Goal: Information Seeking & Learning: Learn about a topic

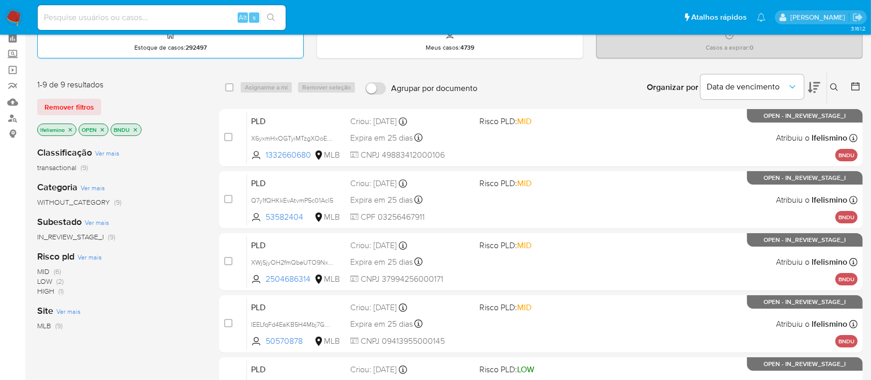
scroll to position [69, 0]
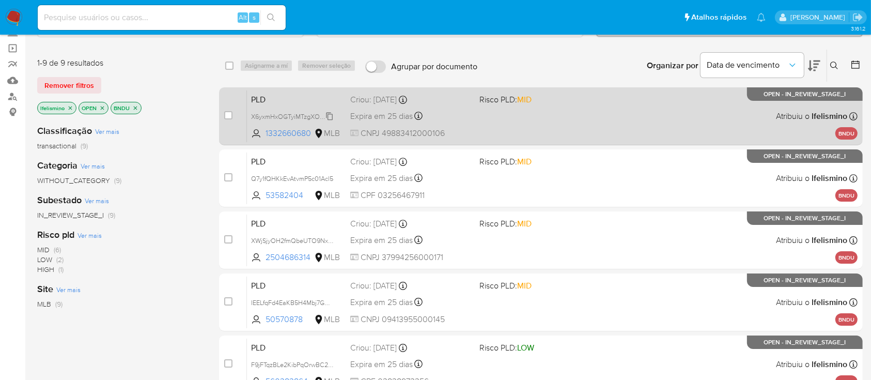
click at [304, 115] on span "X6yxmHxOGTyiMTzgXOoEXyw4" at bounding box center [296, 115] width 91 height 11
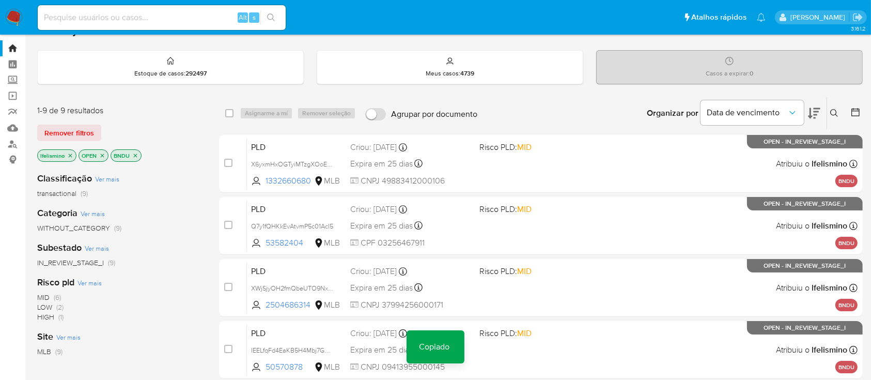
scroll to position [0, 0]
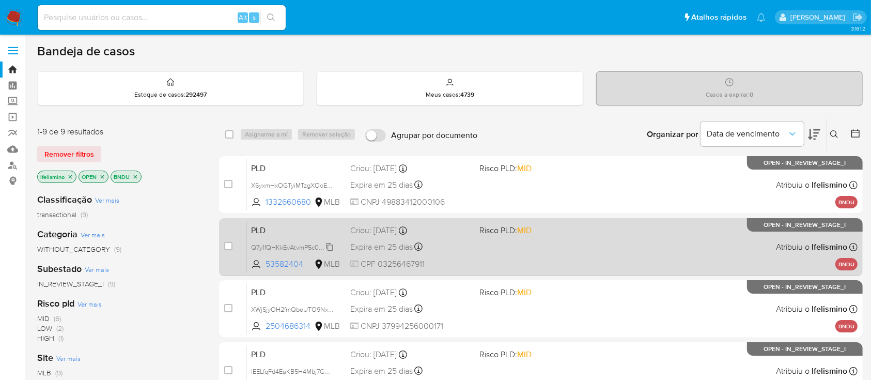
click at [315, 248] on span "Q7y1fQHKkEvAtvmP5c01Acl5" at bounding box center [292, 246] width 82 height 11
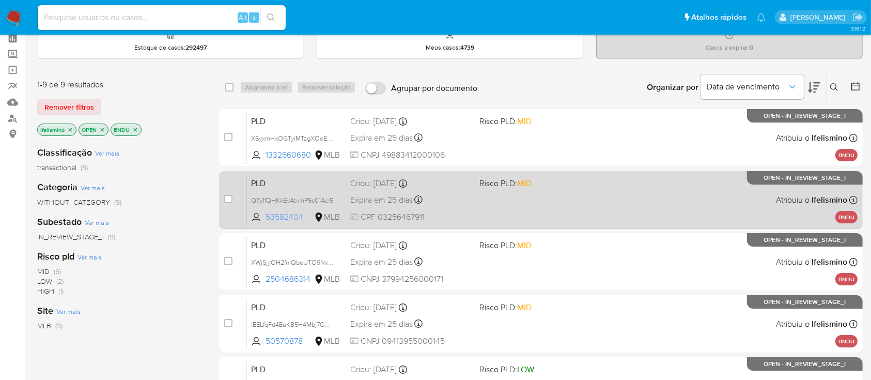
scroll to position [69, 0]
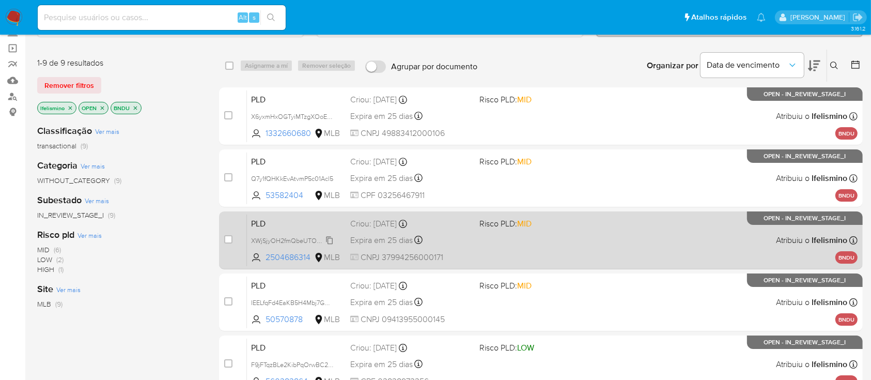
click at [312, 238] on span "XWjSjyOH2fmQbeUTO9Nx1gIj" at bounding box center [294, 239] width 86 height 11
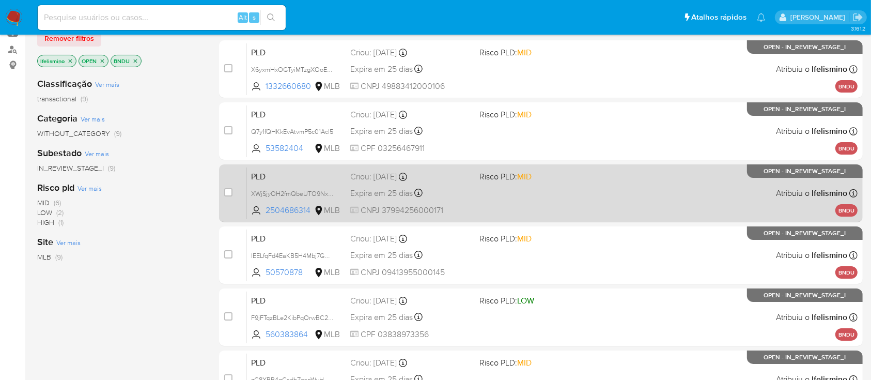
scroll to position [137, 0]
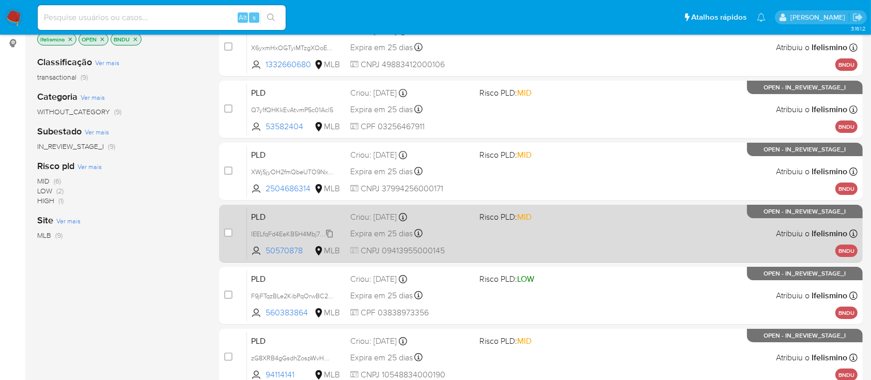
click at [309, 236] on span "IEELfqFd4EaKB5H4Mbj7GwVD" at bounding box center [294, 232] width 87 height 11
click at [518, 233] on span at bounding box center [540, 233] width 120 height 2
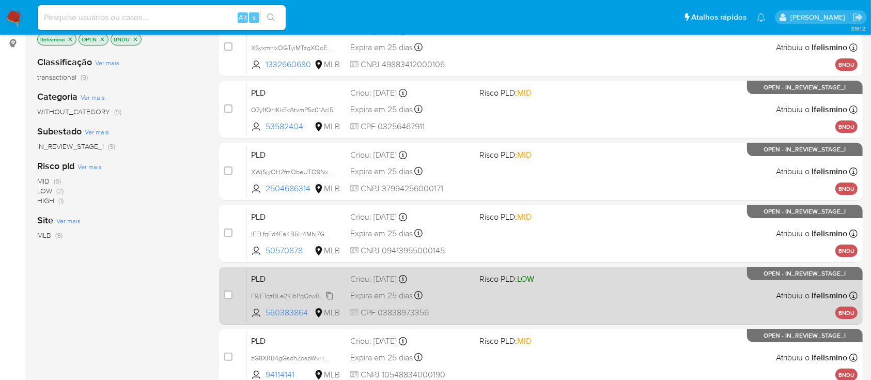
click at [302, 298] on span "F9jFTqzBLe2KibPqOrwBC2KC" at bounding box center [293, 294] width 85 height 11
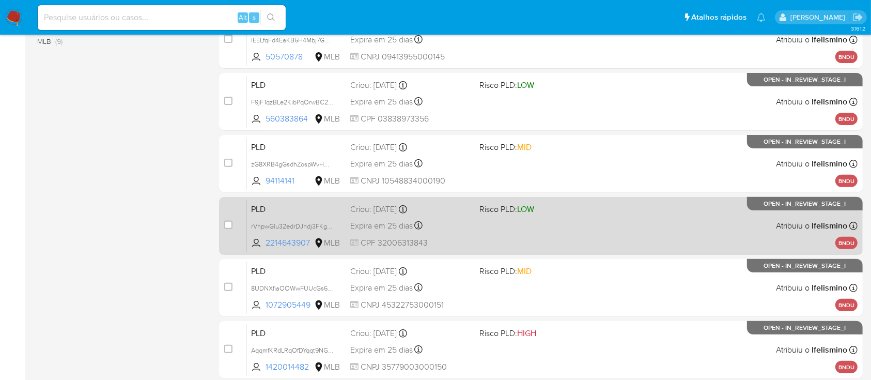
scroll to position [344, 0]
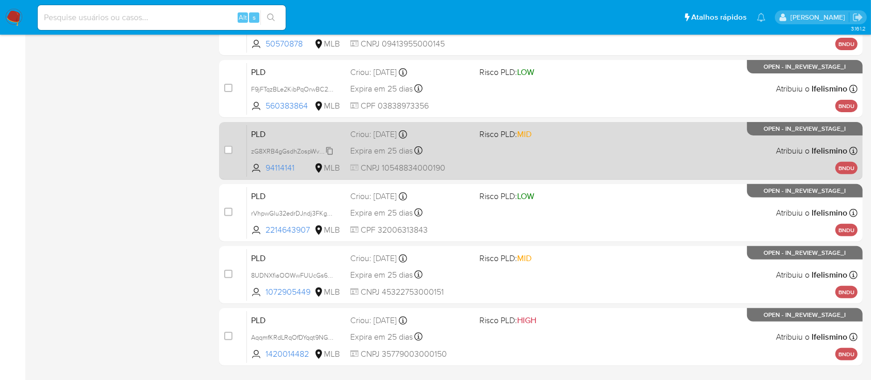
click at [289, 147] on span "zG8XRB4gGsdhZospWvHm5tzd" at bounding box center [296, 150] width 90 height 11
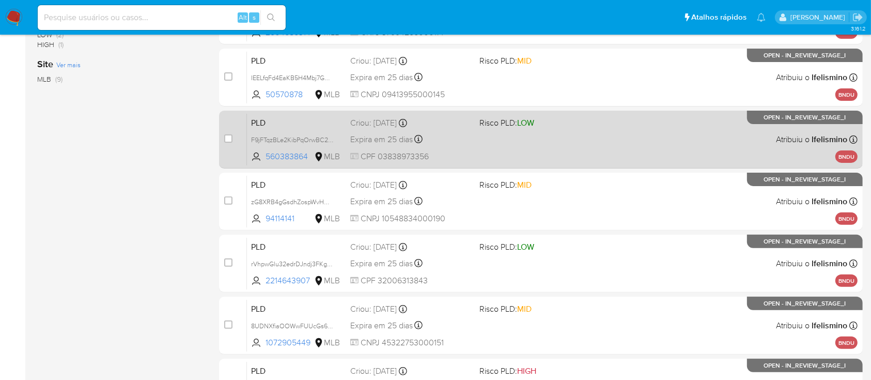
scroll to position [273, 0]
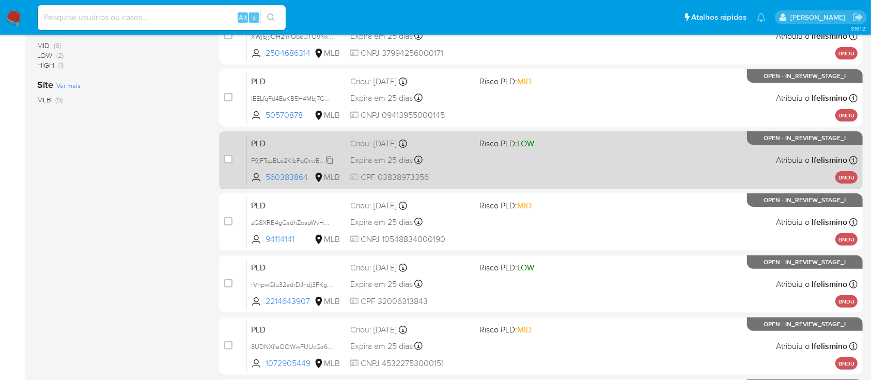
click at [281, 157] on span "F9jFTqzBLe2KibPqOrwBC2KC" at bounding box center [293, 159] width 85 height 11
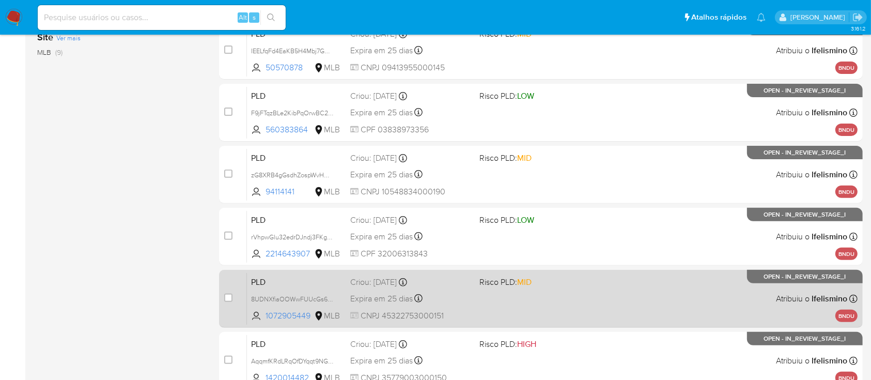
scroll to position [342, 0]
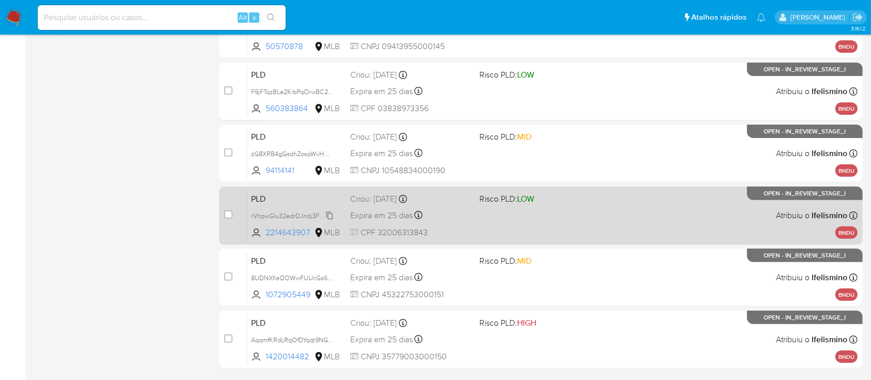
click at [283, 211] on span "rVhpwGlu32edrDJndj3FKg52" at bounding box center [292, 214] width 83 height 11
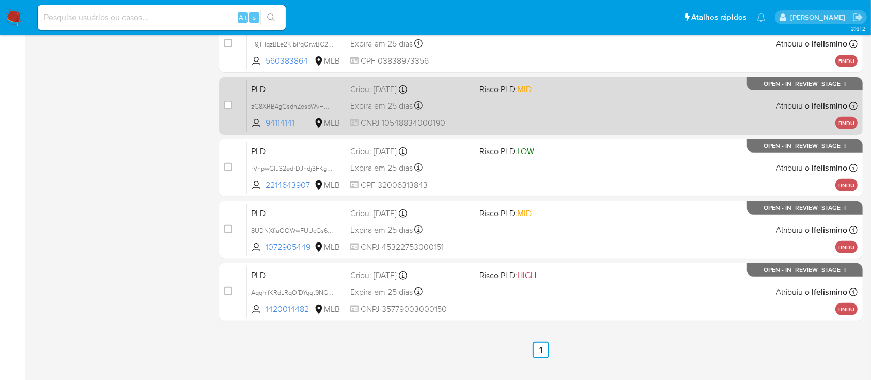
scroll to position [410, 0]
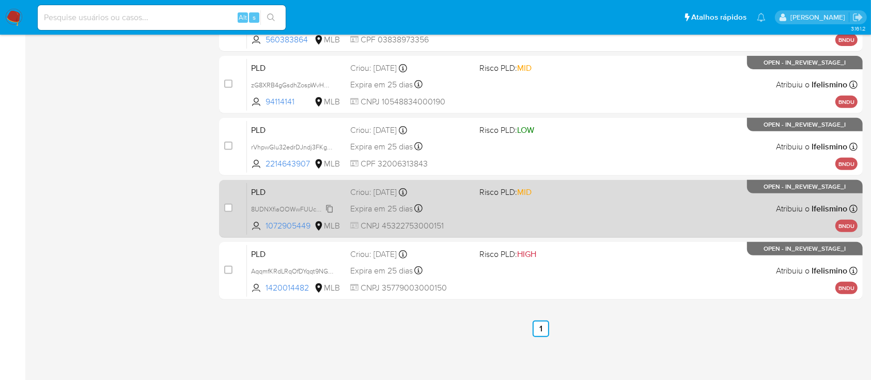
click at [313, 205] on span "8UDNXfiaOOWwFUUcGs68bzSm" at bounding box center [299, 208] width 96 height 11
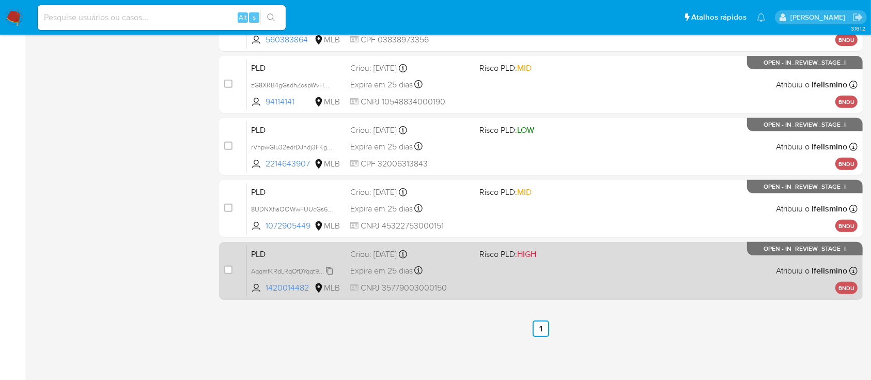
click at [293, 267] on span "AqqmfKRdLRqOfDYqqt9NGPn0" at bounding box center [295, 270] width 88 height 11
click at [294, 269] on span "AqqmfKRdLRqOfDYqqt9NGPn0" at bounding box center [295, 270] width 88 height 11
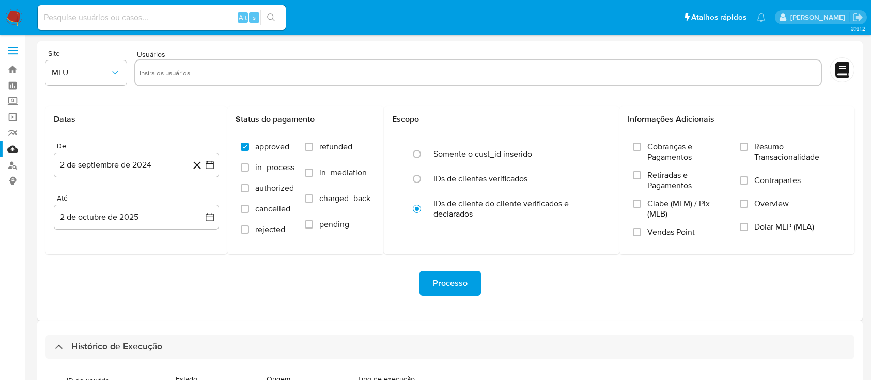
select select "10"
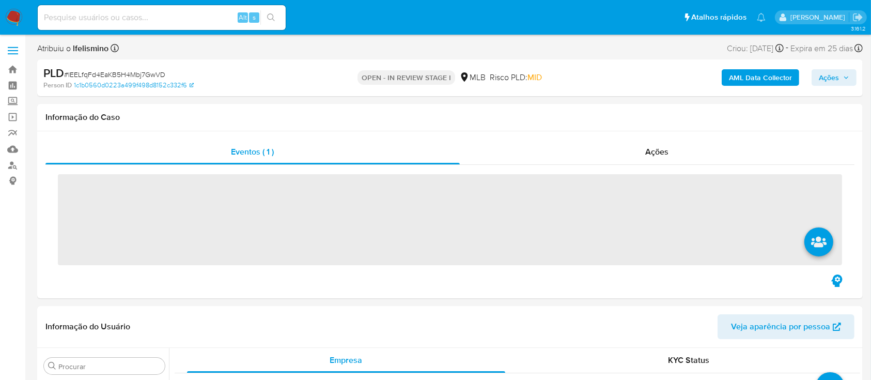
scroll to position [536, 0]
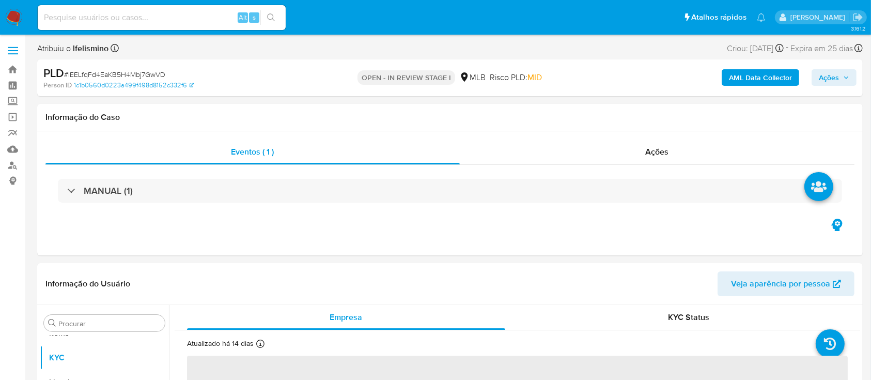
select select "10"
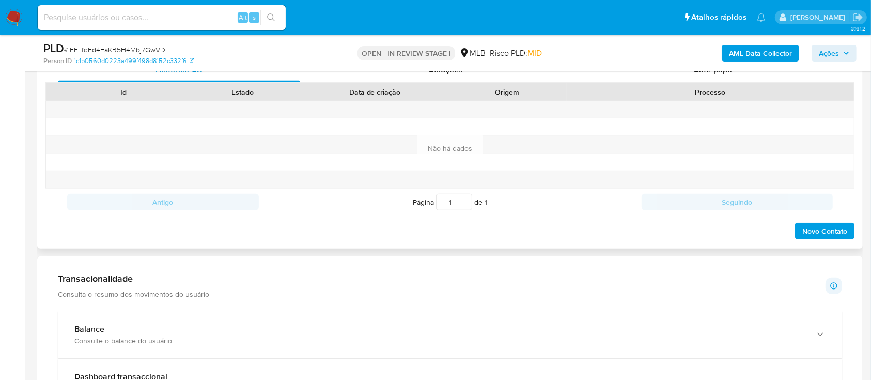
scroll to position [620, 0]
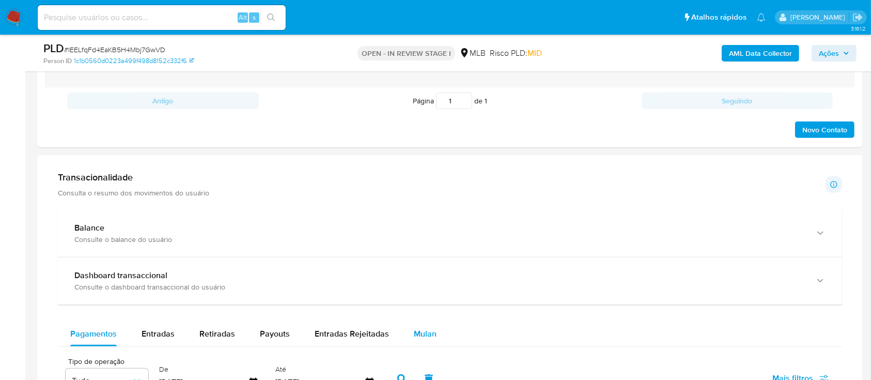
click at [414, 334] on span "Mulan" at bounding box center [425, 334] width 23 height 12
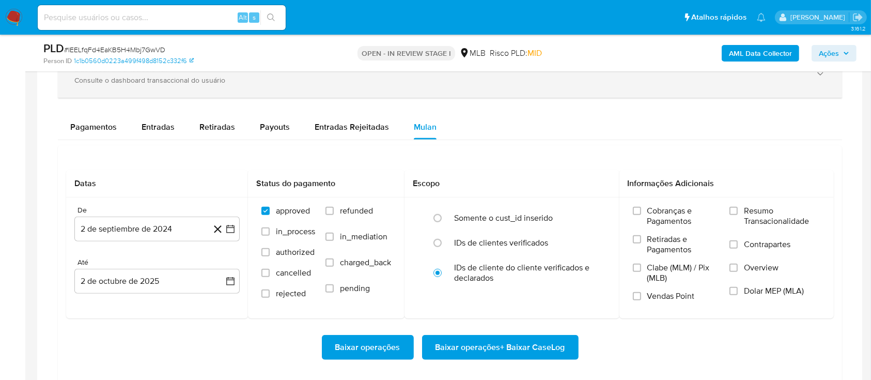
scroll to position [896, 0]
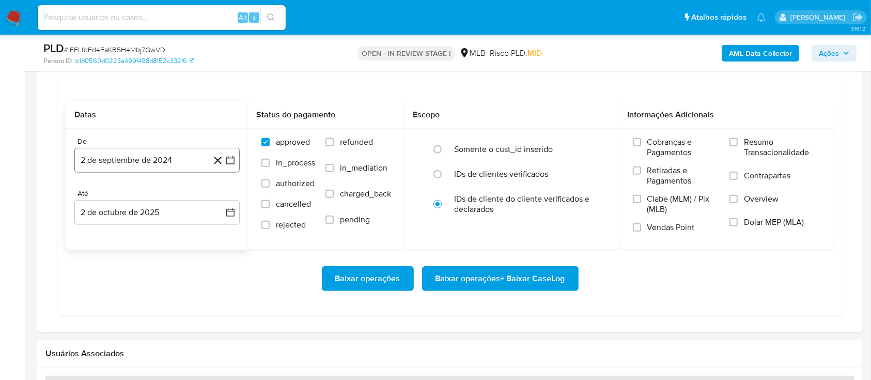
click at [150, 151] on button "2 de septiembre de 2024" at bounding box center [156, 160] width 165 height 25
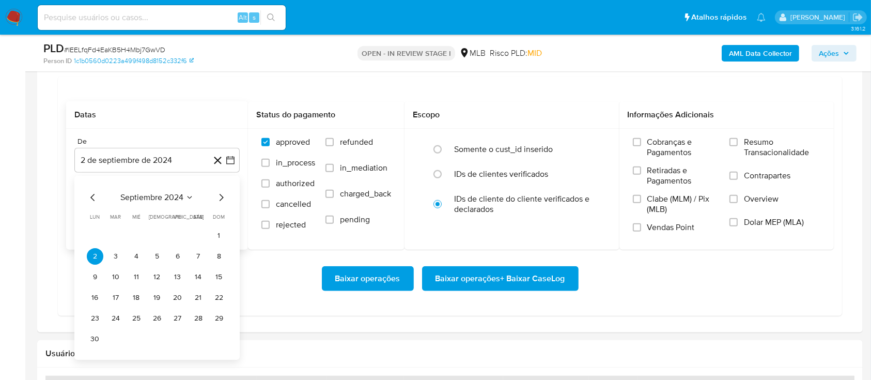
click at [153, 209] on div "septiembre 2024 septiembre 2024 lun lunes mar martes mié miércoles jue jueves v…" at bounding box center [157, 269] width 141 height 156
click at [164, 198] on span "septiembre 2024" at bounding box center [151, 197] width 63 height 10
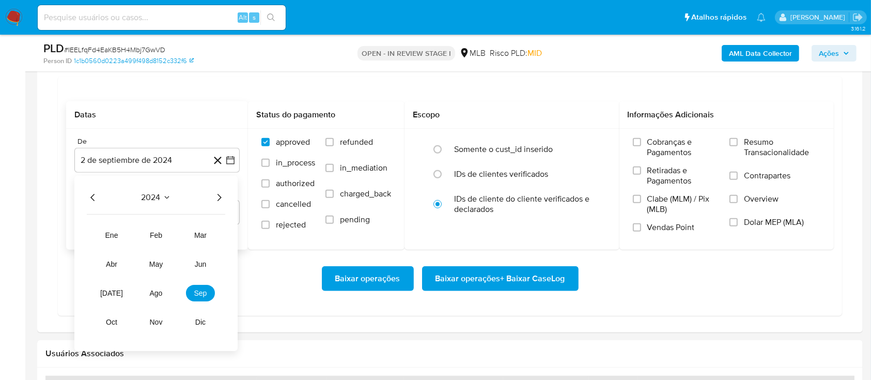
click at [218, 201] on icon "Año siguiente" at bounding box center [219, 197] width 12 height 12
click at [149, 287] on button "ago" at bounding box center [156, 293] width 29 height 17
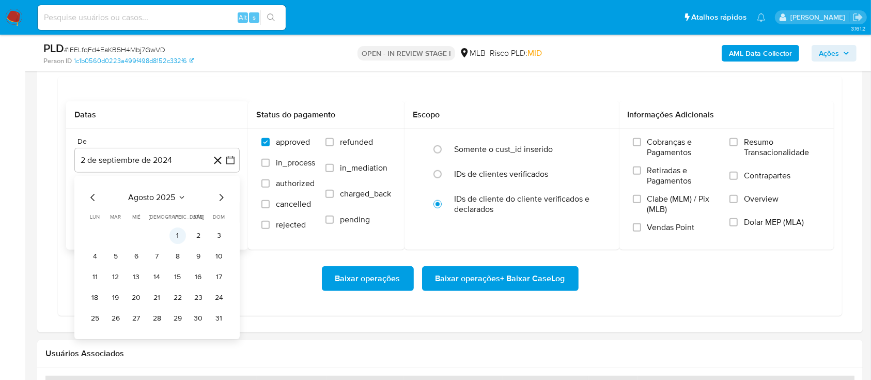
click at [181, 235] on button "1" at bounding box center [178, 235] width 17 height 17
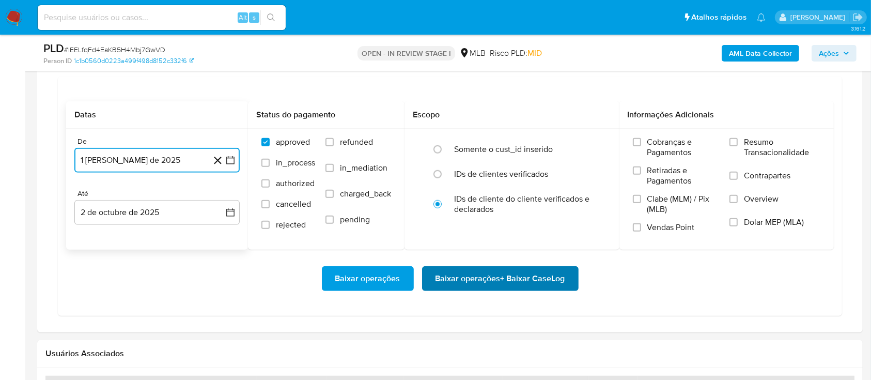
click at [476, 283] on span "Baixar operações + Baixar CaseLog" at bounding box center [501, 278] width 130 height 23
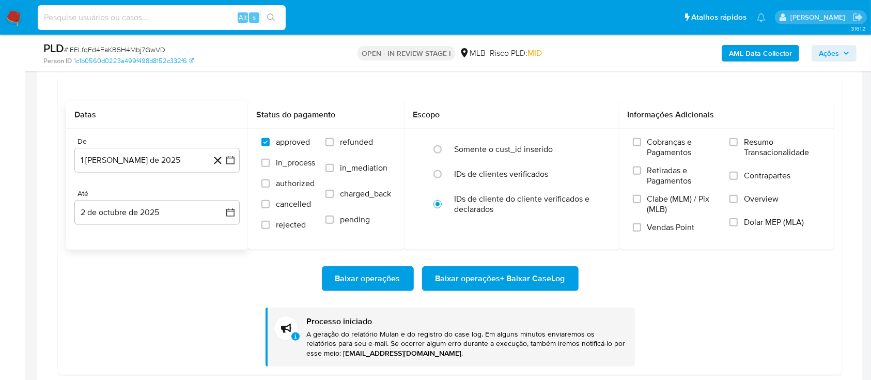
click at [152, 13] on input at bounding box center [162, 17] width 248 height 13
paste input "8UDNXfiaOOWwFUUcGs68bzSm"
type input "8UDNXfiaOOWwFUUcGs68bzSm"
click at [276, 19] on button "search-icon" at bounding box center [270, 17] width 21 height 14
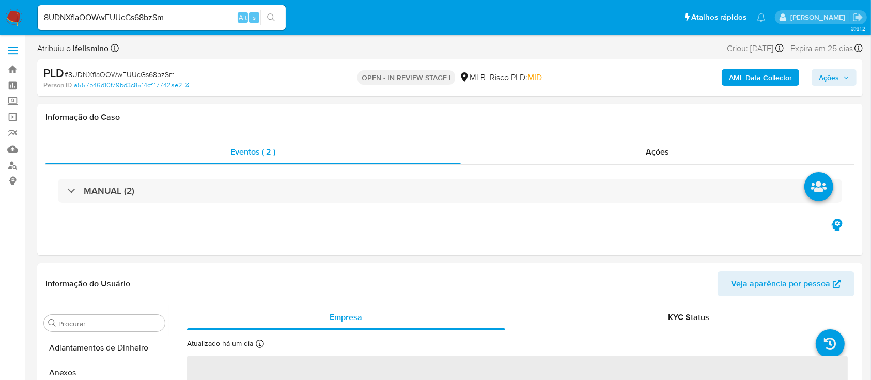
select select "10"
click at [132, 11] on input "8UDNXfiaOOWwFUUcGs68bzSm" at bounding box center [162, 17] width 248 height 13
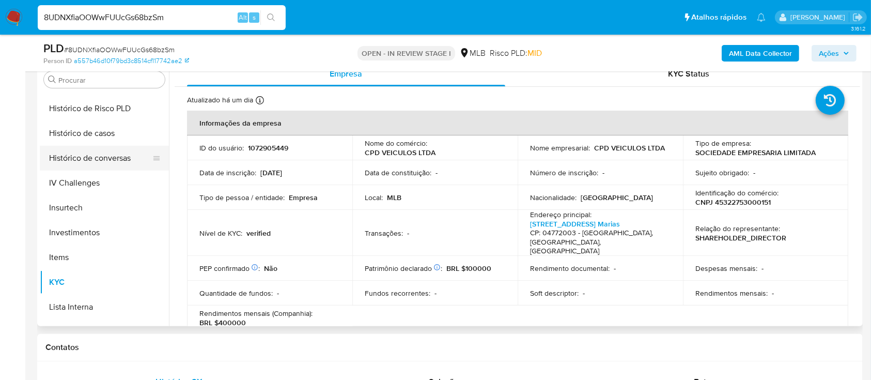
scroll to position [260, 0]
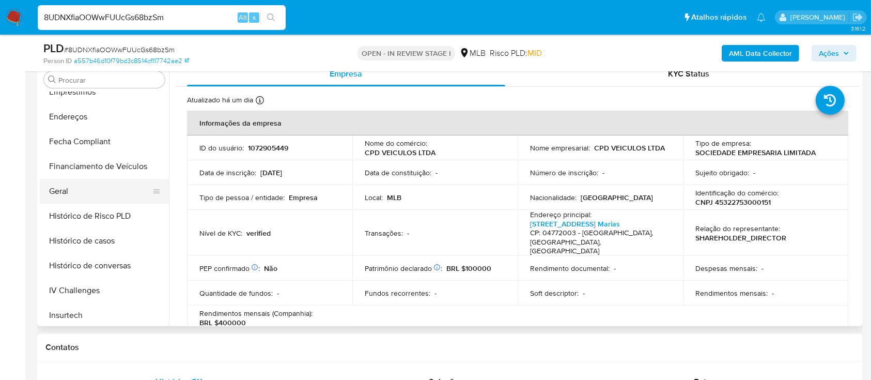
click at [91, 191] on button "Geral" at bounding box center [100, 191] width 121 height 25
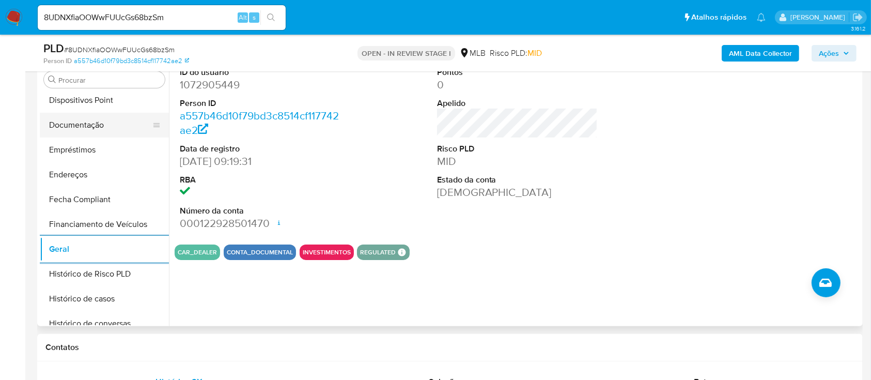
scroll to position [122, 0]
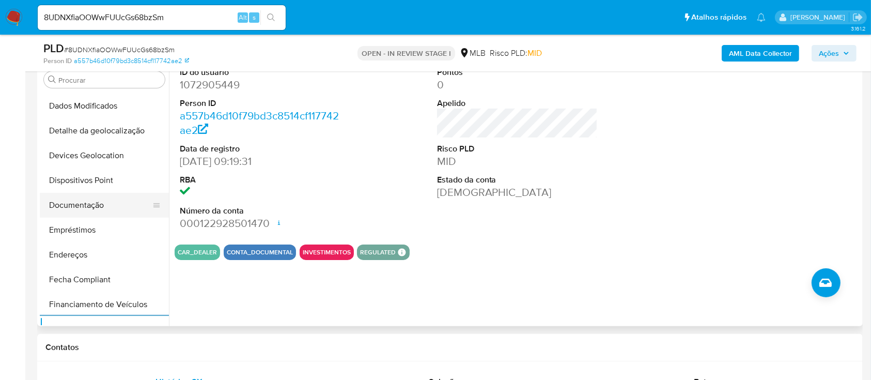
click at [116, 206] on button "Documentação" at bounding box center [100, 205] width 121 height 25
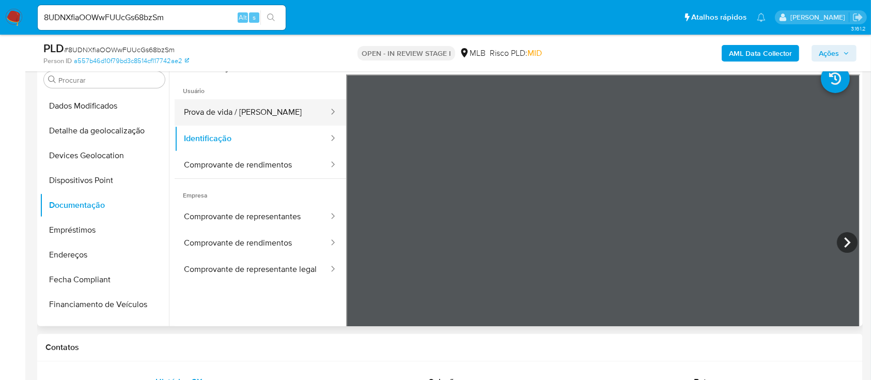
click at [257, 118] on button "Prova de vida / Selfie" at bounding box center [252, 112] width 155 height 26
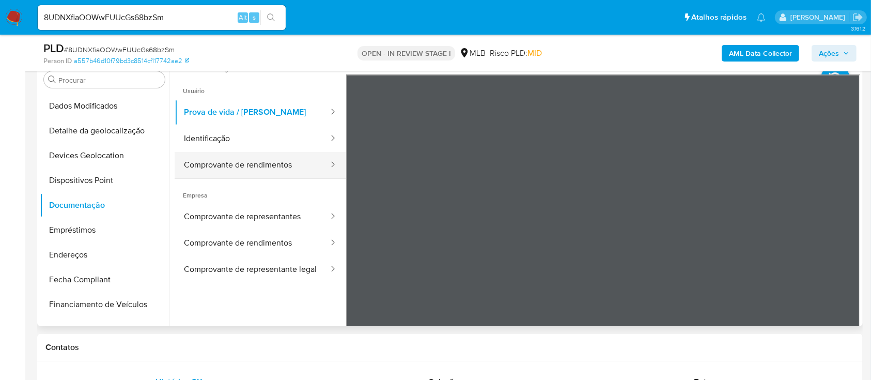
click at [240, 167] on button "Comprovante de rendimentos" at bounding box center [252, 165] width 155 height 26
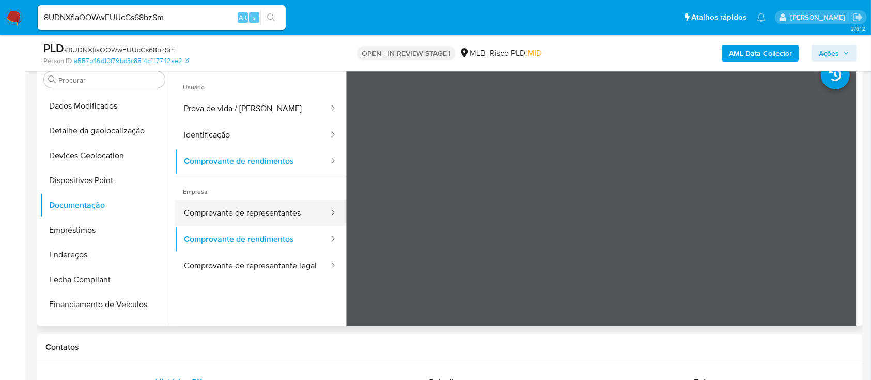
scroll to position [0, 0]
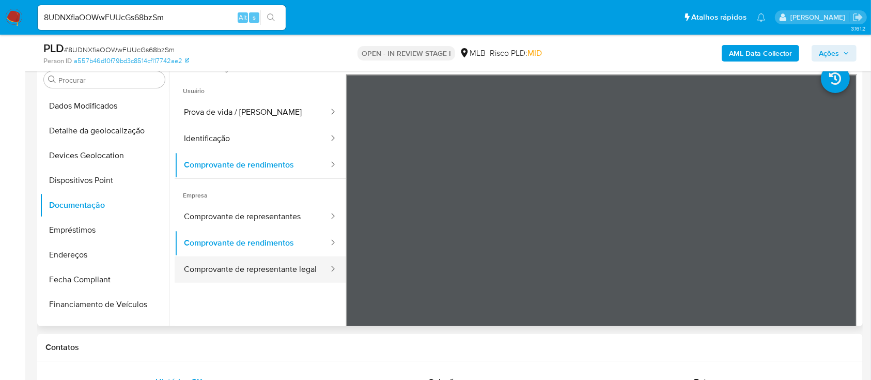
click at [252, 268] on button "Comprovante de representante legal" at bounding box center [252, 269] width 155 height 26
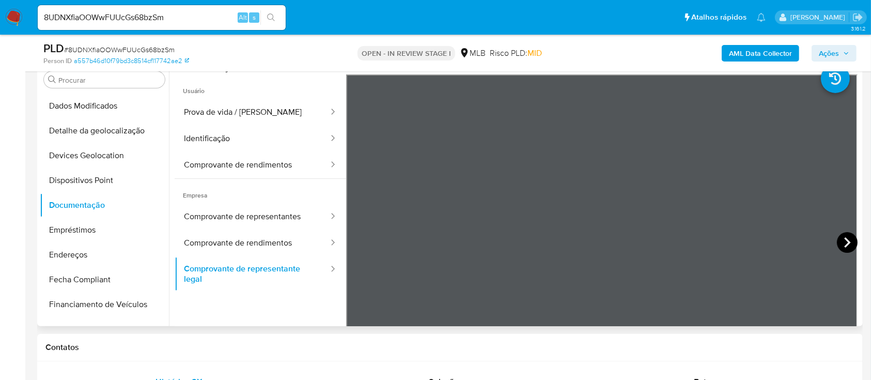
click at [837, 243] on icon at bounding box center [847, 242] width 21 height 21
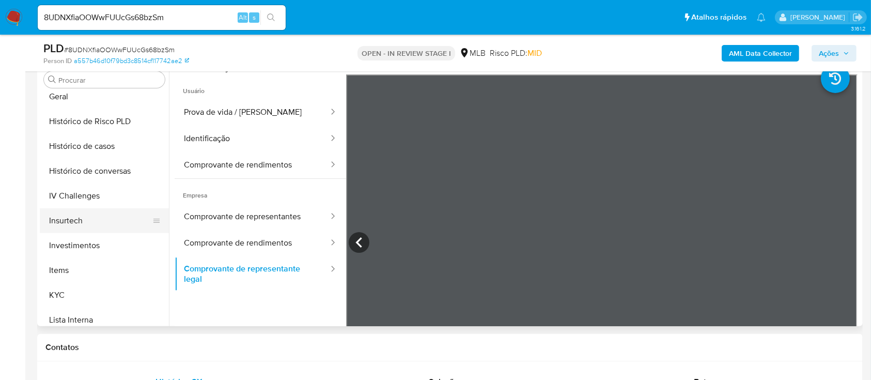
scroll to position [398, 0]
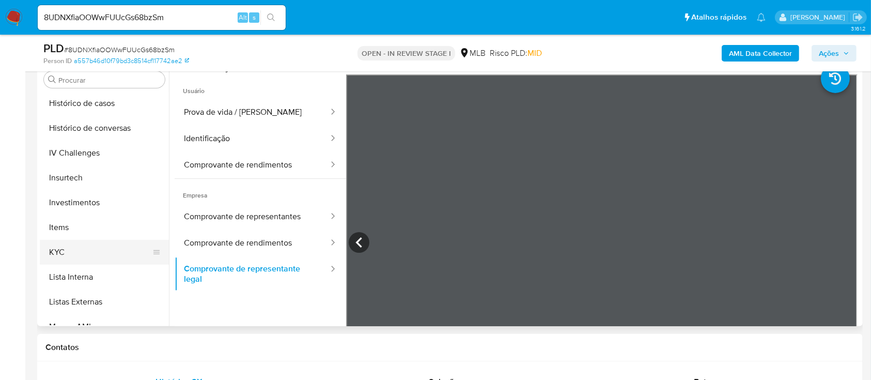
click at [63, 252] on button "KYC" at bounding box center [100, 252] width 121 height 25
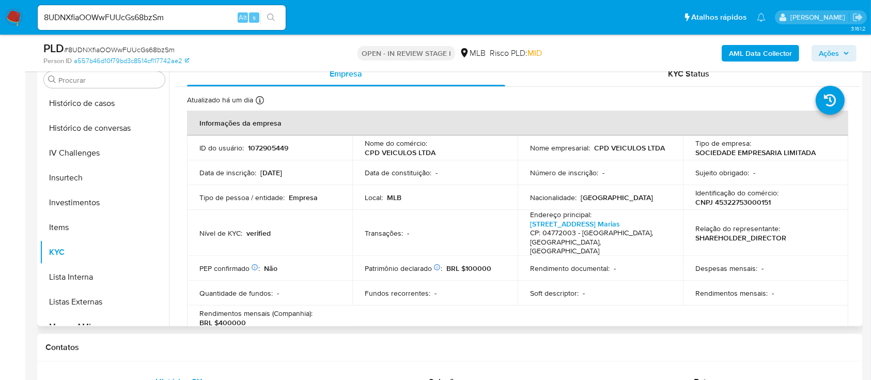
click at [729, 198] on p "CNPJ 45322753000151" at bounding box center [733, 201] width 75 height 9
click at [731, 198] on p "CNPJ 45322753000151" at bounding box center [733, 201] width 75 height 9
copy p "45322753000151"
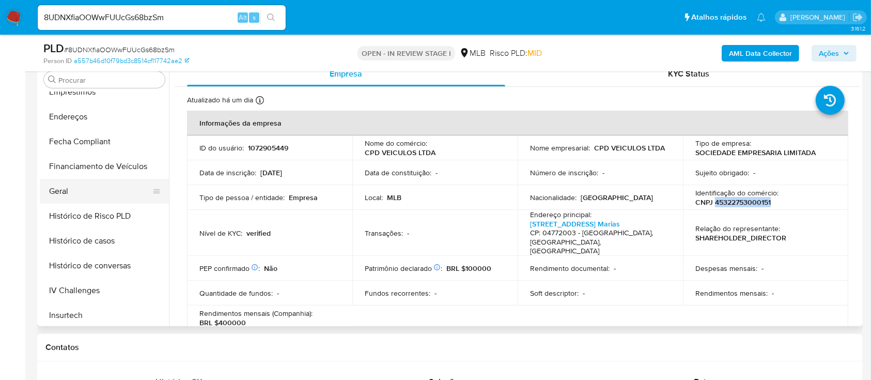
click at [88, 183] on button "Geral" at bounding box center [100, 191] width 121 height 25
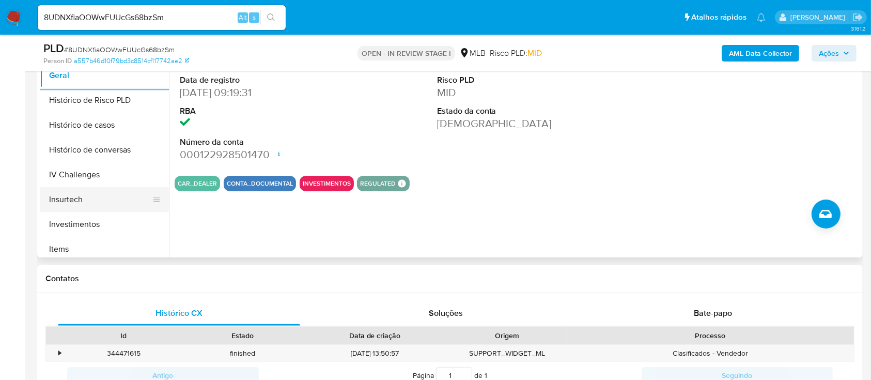
scroll to position [329, 0]
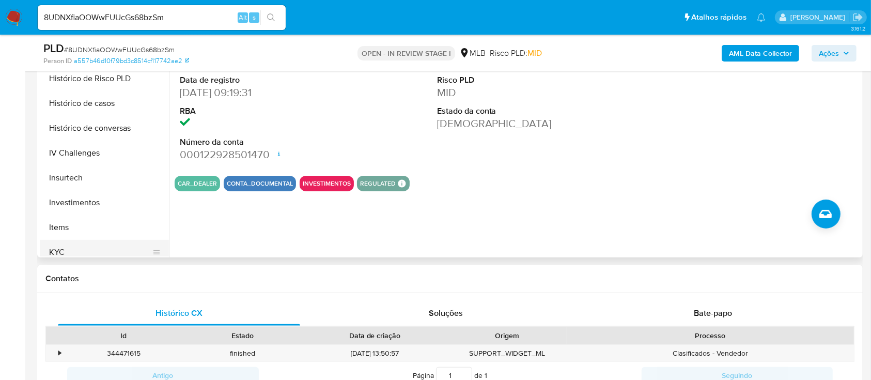
drag, startPoint x: 60, startPoint y: 249, endPoint x: 81, endPoint y: 244, distance: 21.2
click at [60, 249] on button "KYC" at bounding box center [100, 252] width 121 height 25
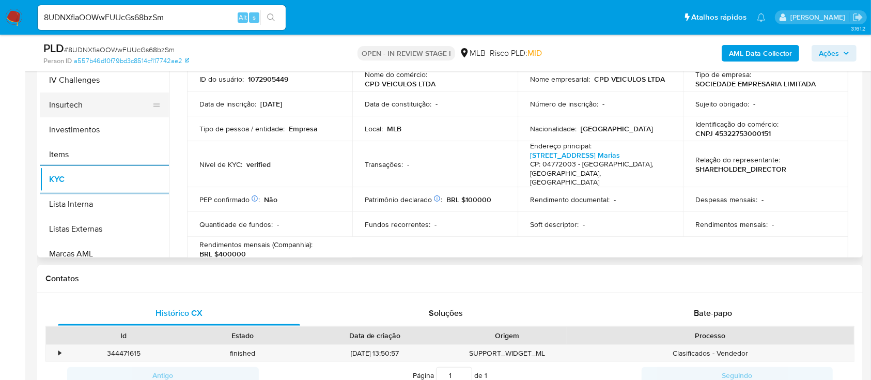
scroll to position [536, 0]
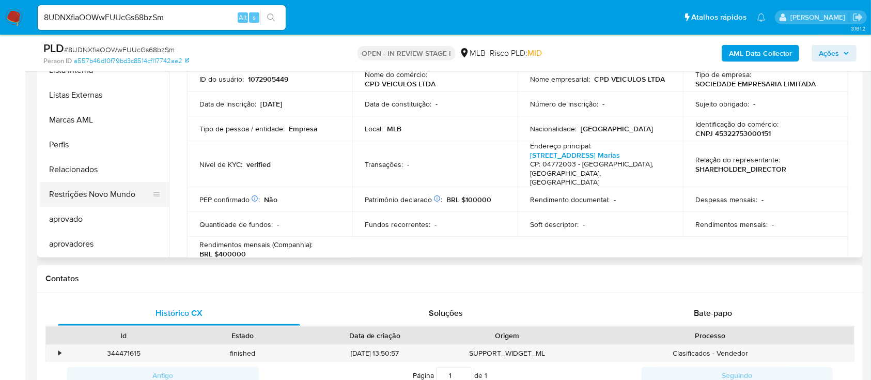
click at [85, 192] on button "Restrições Novo Mundo" at bounding box center [100, 194] width 121 height 25
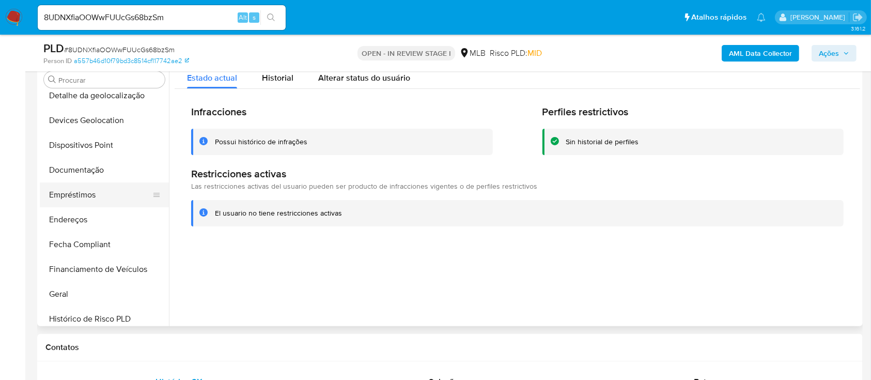
scroll to position [122, 0]
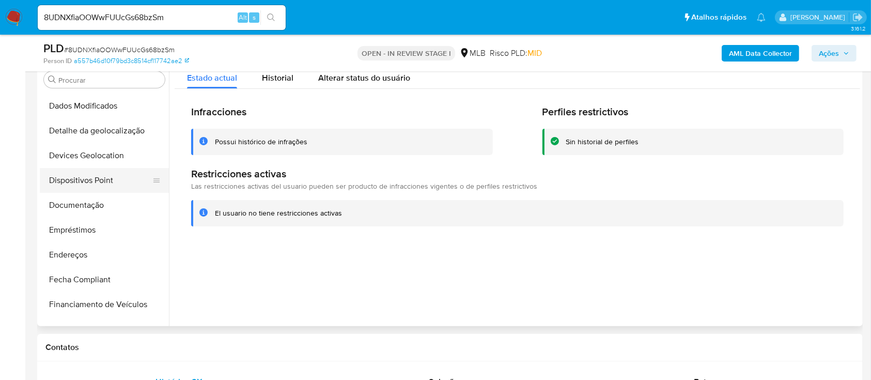
click at [98, 191] on button "Dispositivos Point" at bounding box center [100, 180] width 121 height 25
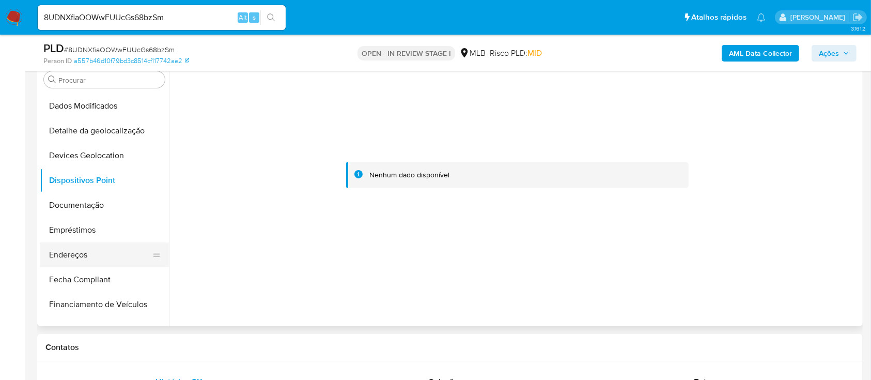
click at [56, 254] on button "Endereços" at bounding box center [100, 254] width 121 height 25
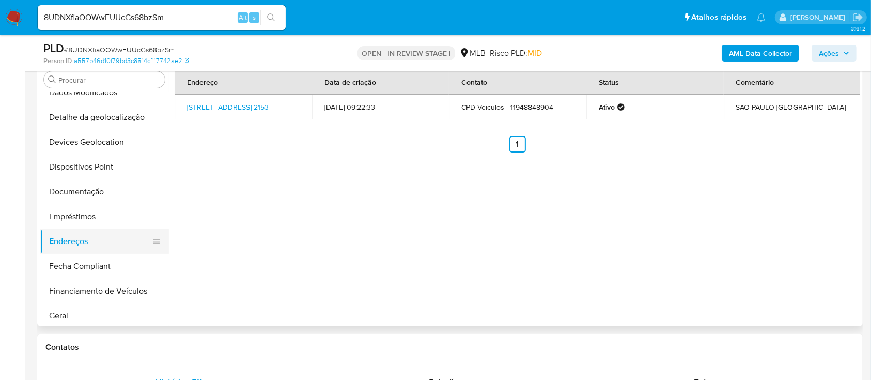
scroll to position [137, 0]
click at [73, 313] on button "Geral" at bounding box center [100, 314] width 121 height 25
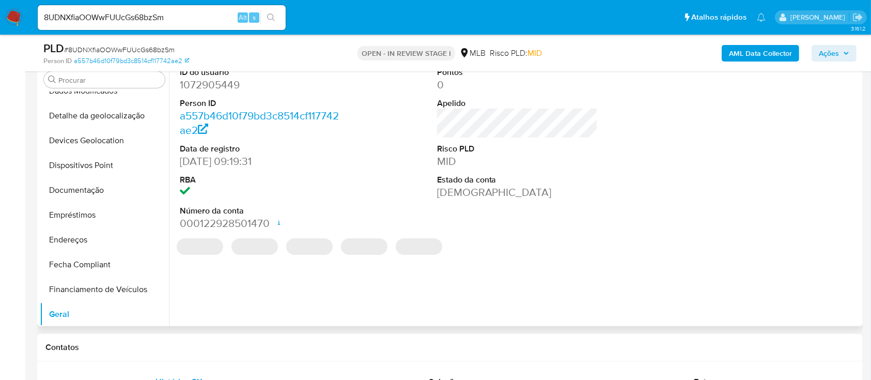
click at [203, 80] on dd "1072905449" at bounding box center [260, 85] width 161 height 14
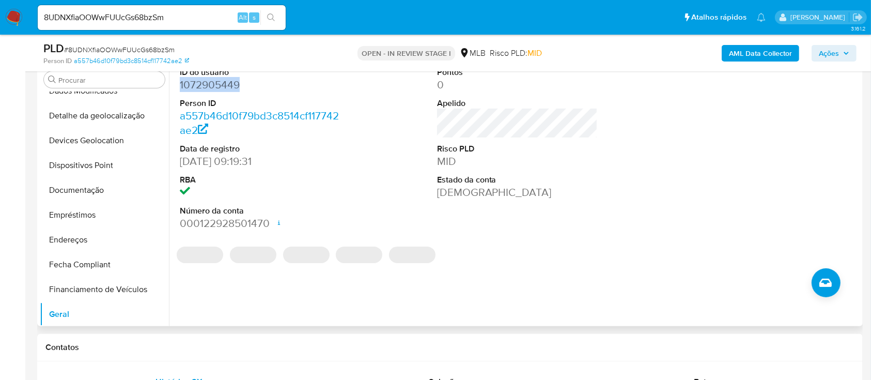
click at [203, 80] on dd "1072905449" at bounding box center [260, 85] width 161 height 14
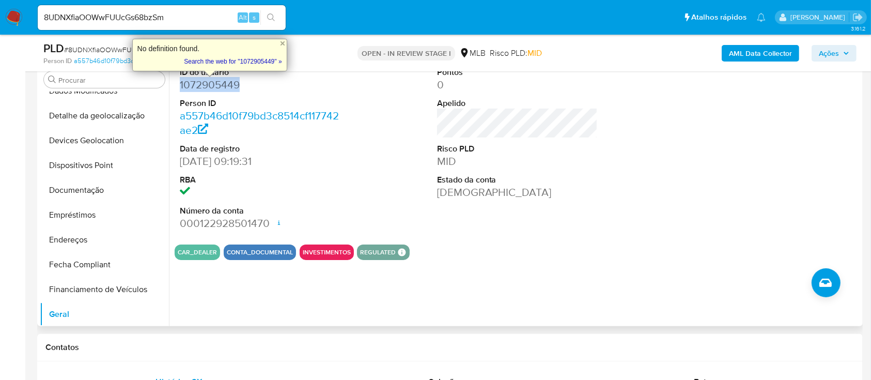
copy dd "1072905449"
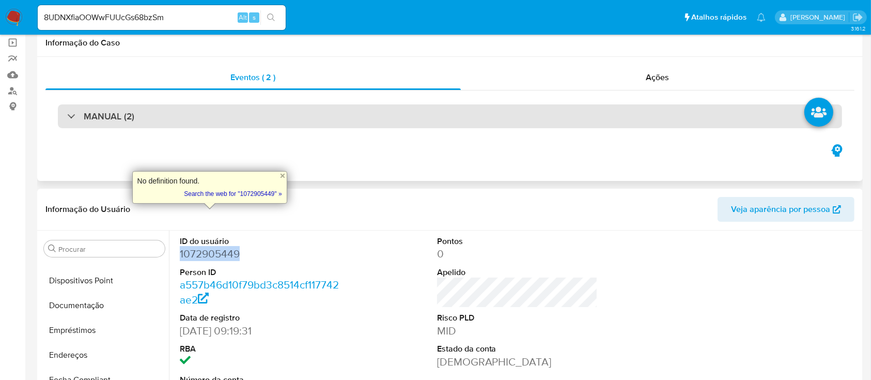
scroll to position [0, 0]
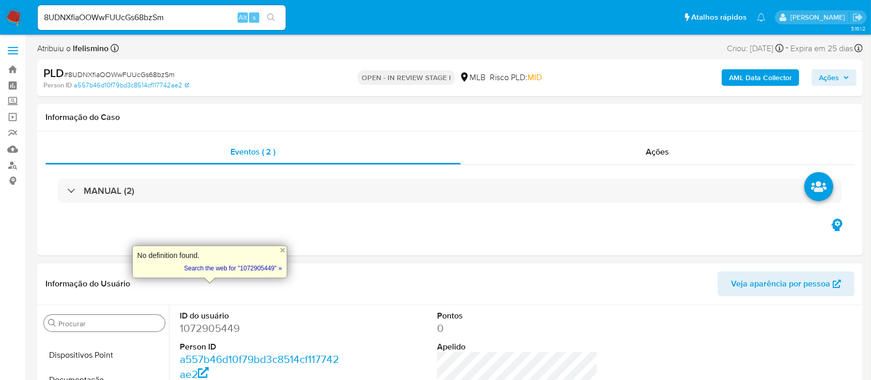
click at [101, 315] on div "Procurar" at bounding box center [104, 323] width 121 height 17
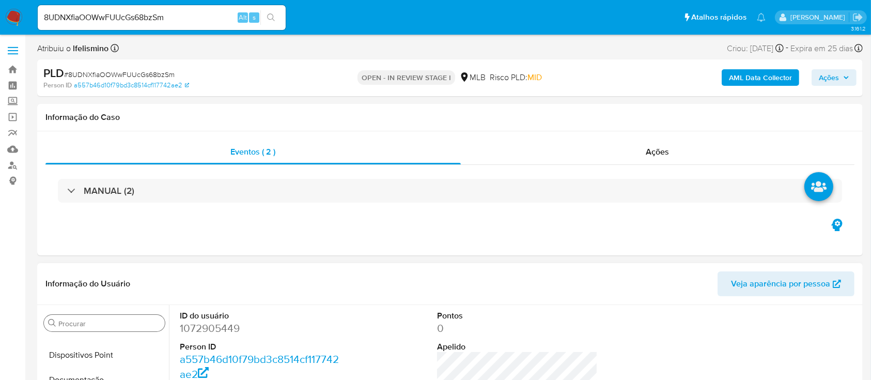
click at [97, 329] on div "Procurar" at bounding box center [104, 323] width 121 height 17
click at [91, 323] on input "Procurar" at bounding box center [109, 323] width 102 height 9
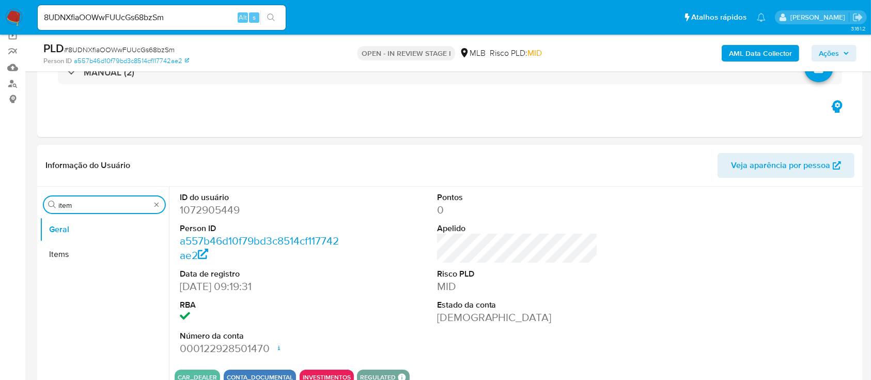
scroll to position [137, 0]
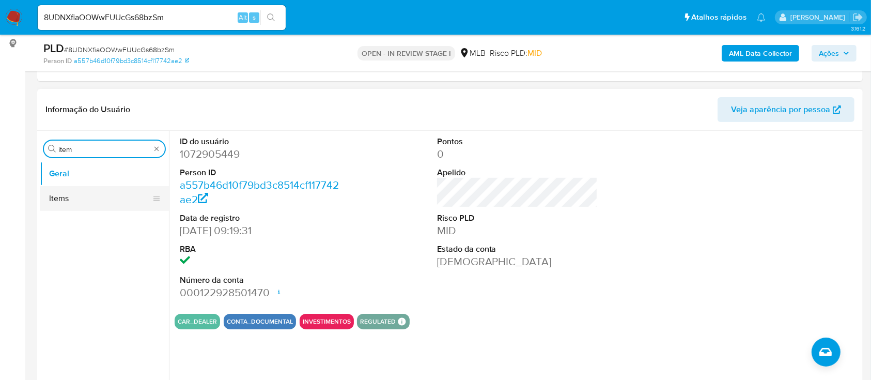
type input "item"
click at [98, 204] on button "Items" at bounding box center [100, 198] width 121 height 25
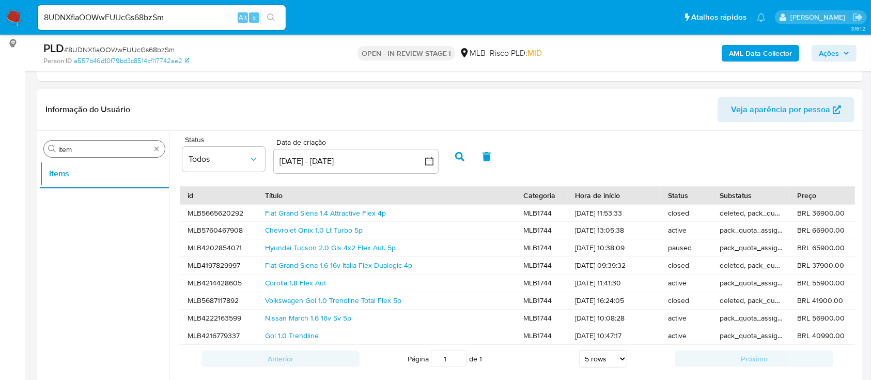
click at [161, 150] on div "Procurar item" at bounding box center [104, 149] width 121 height 17
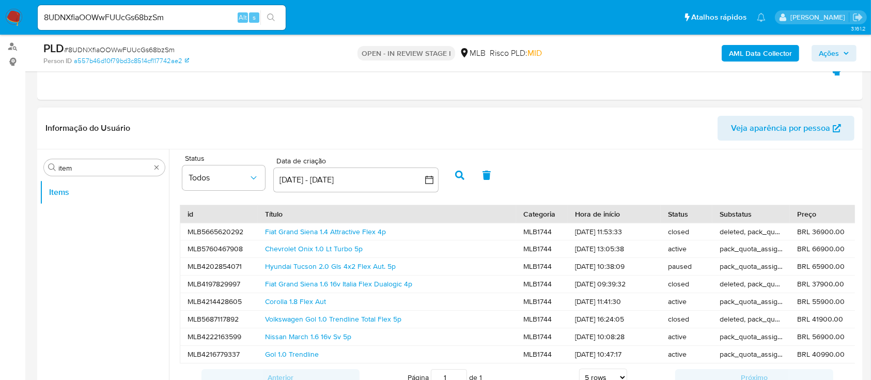
scroll to position [69, 0]
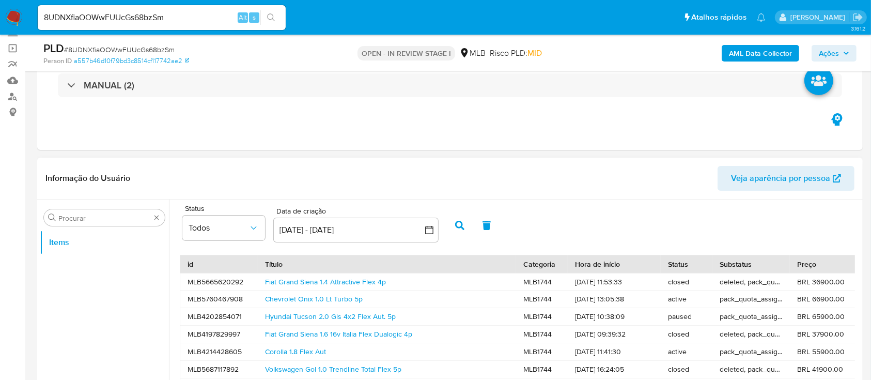
drag, startPoint x: 153, startPoint y: 213, endPoint x: 145, endPoint y: 226, distance: 15.6
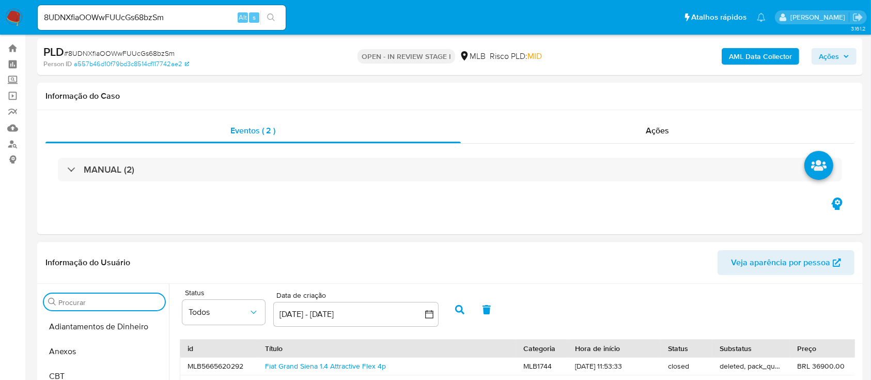
scroll to position [0, 0]
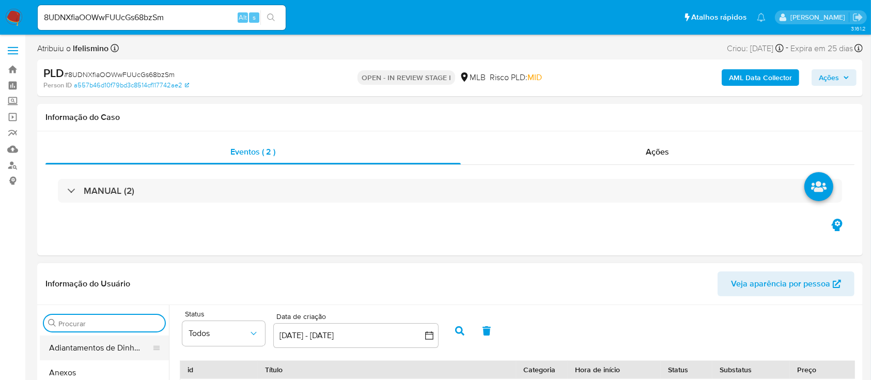
drag, startPoint x: 82, startPoint y: 366, endPoint x: 102, endPoint y: 348, distance: 26.7
click at [82, 366] on button "Anexos" at bounding box center [104, 372] width 129 height 25
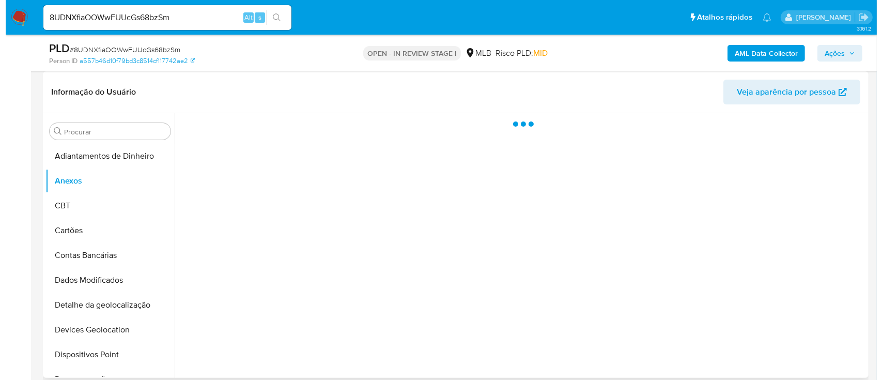
scroll to position [207, 0]
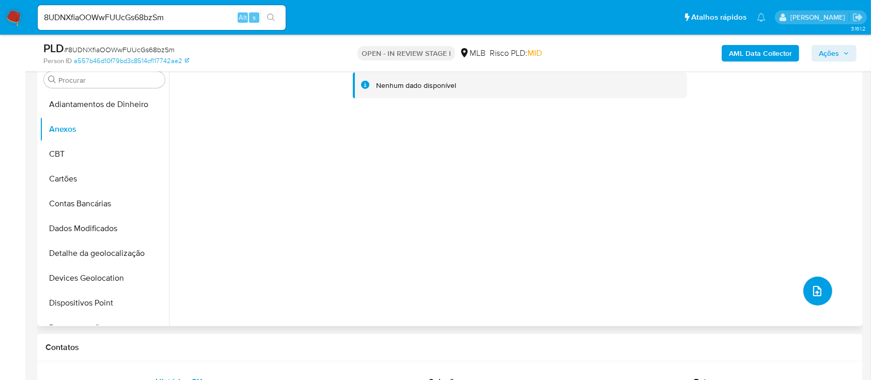
click at [825, 296] on button "upload-file" at bounding box center [818, 290] width 29 height 29
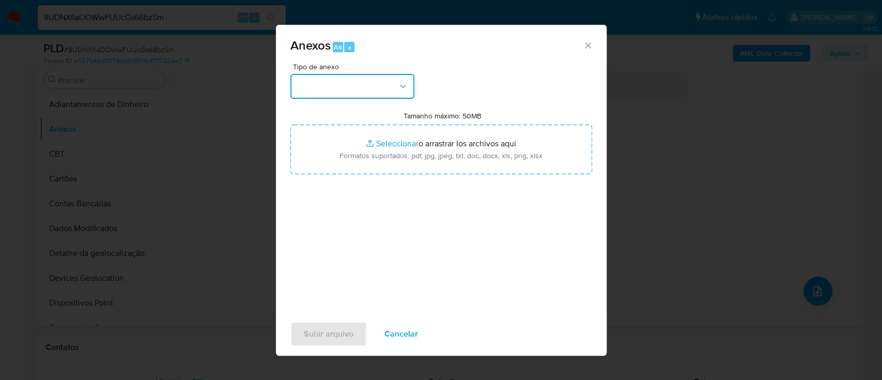
click at [367, 90] on button "button" at bounding box center [352, 86] width 124 height 25
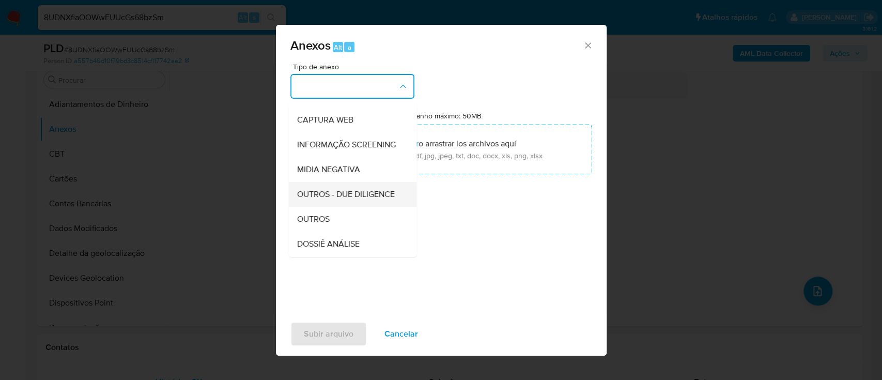
scroll to position [159, 0]
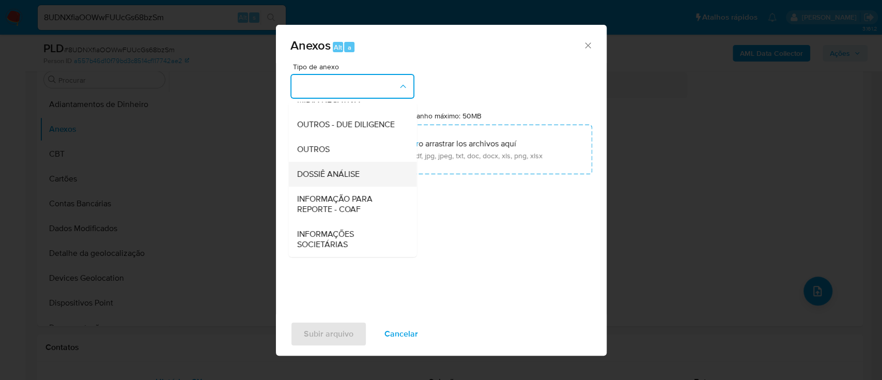
click at [355, 176] on span "DOSSIÊ ANÁLISE" at bounding box center [328, 174] width 63 height 10
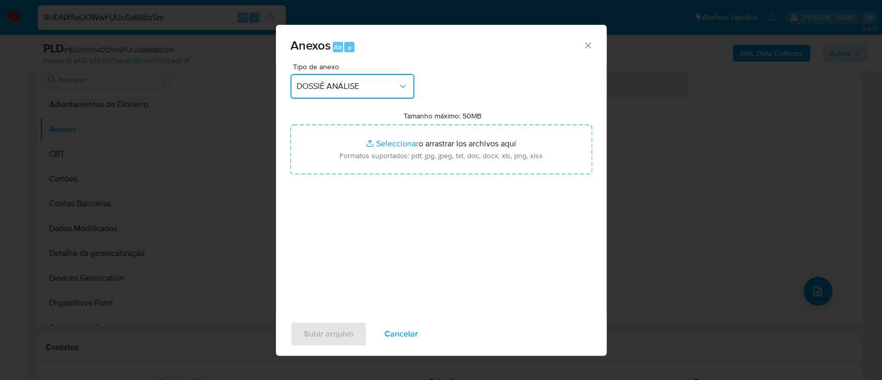
click at [376, 90] on span "DOSSIÊ ANÁLISE" at bounding box center [347, 86] width 101 height 10
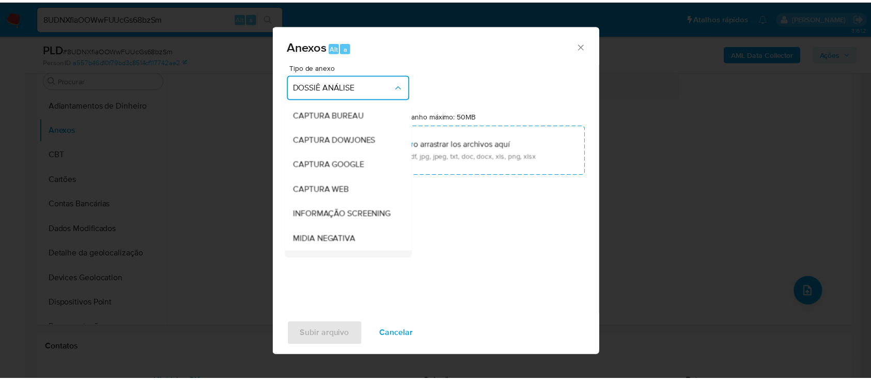
scroll to position [153, 0]
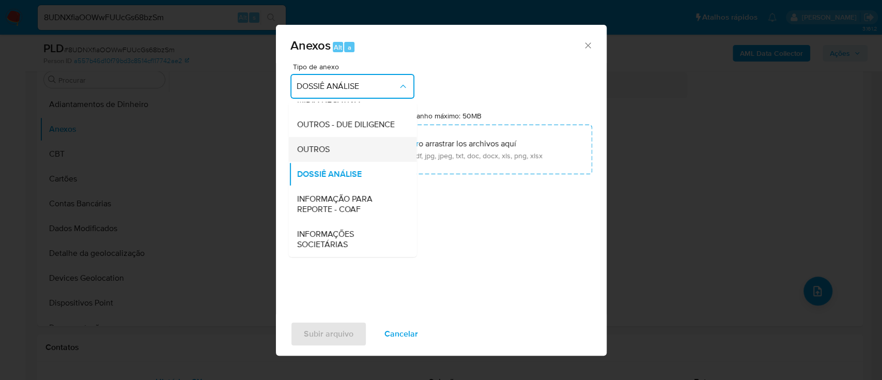
click at [356, 151] on div "OUTROS" at bounding box center [349, 149] width 105 height 25
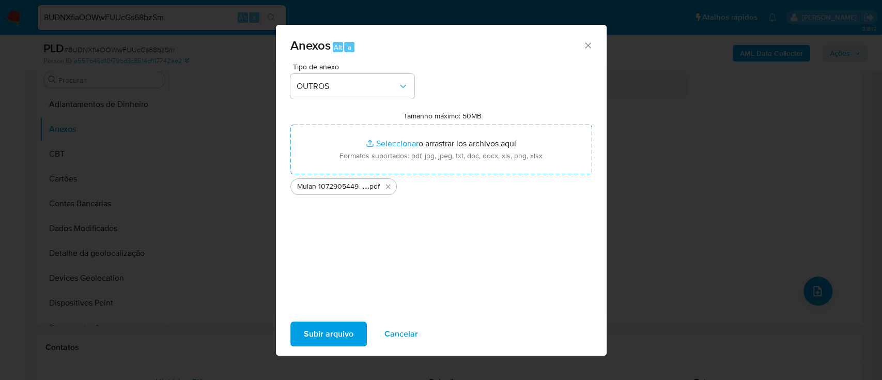
click at [338, 325] on span "Subir arquivo" at bounding box center [329, 333] width 50 height 23
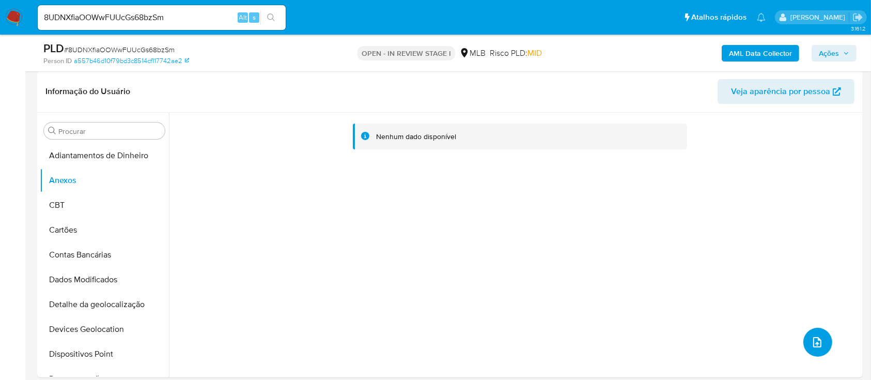
scroll to position [137, 0]
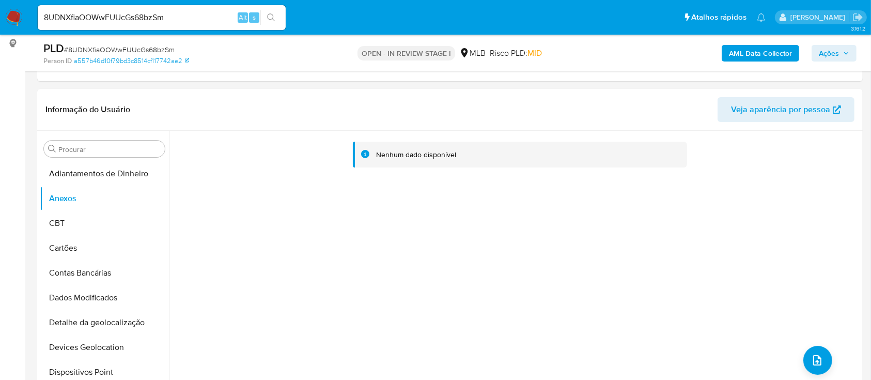
click at [726, 55] on button "AML Data Collector" at bounding box center [761, 53] width 78 height 17
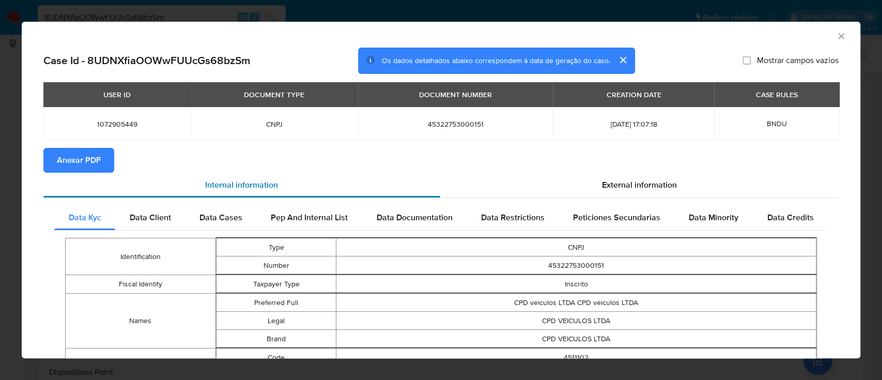
click at [112, 176] on div "Internal information" at bounding box center [241, 185] width 397 height 25
click at [104, 167] on button "Anexar PDF" at bounding box center [78, 160] width 71 height 25
click at [427, 14] on div "AML Data Collector Case Id - 8UDNXfiaOOWwFUUcGs68bzSm Os dados detalhados abaix…" at bounding box center [441, 190] width 882 height 380
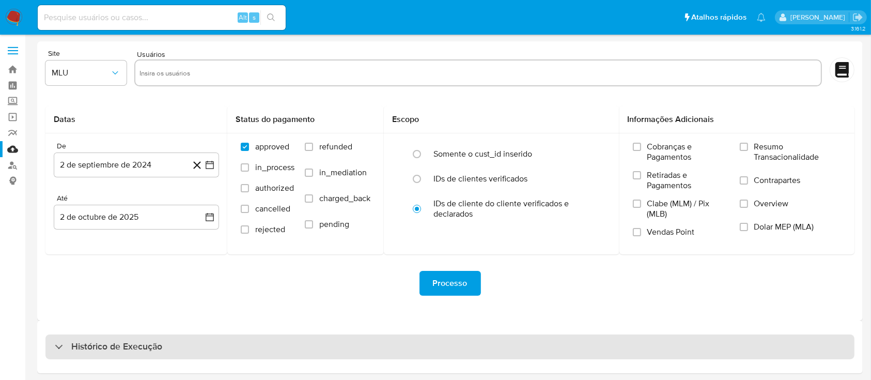
click at [110, 345] on h3 "Histórico de Execução" at bounding box center [116, 347] width 91 height 12
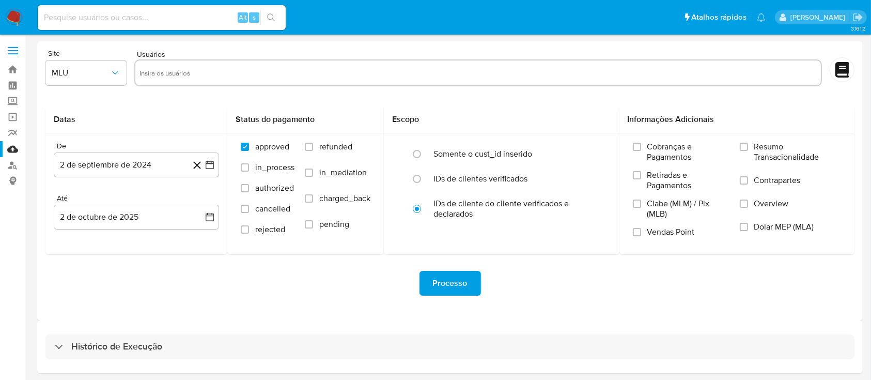
select select "10"
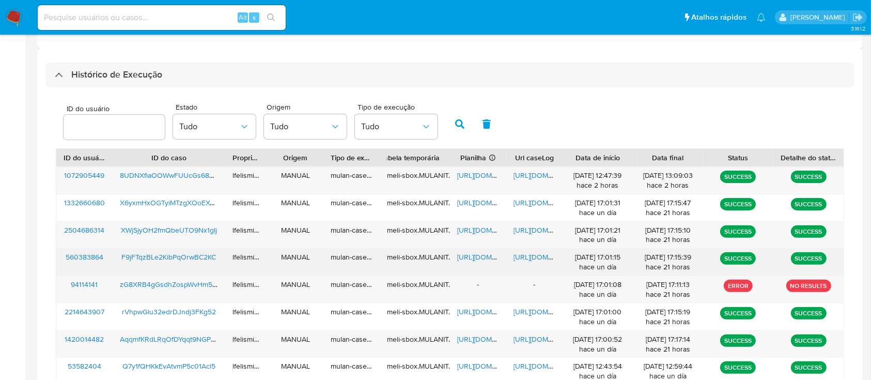
scroll to position [275, 0]
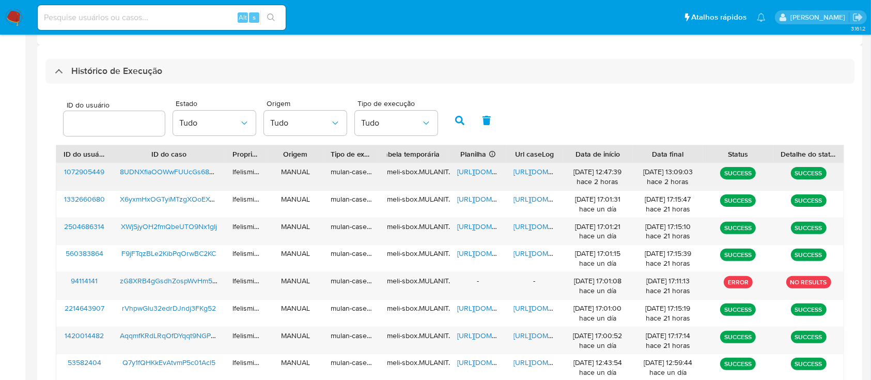
click at [539, 170] on span "https://docs.google.com/document/d/1hIhoZosxPX-MdVEl2ZYKBvxrlX4d42ggu0NU6pk18Ts…" at bounding box center [549, 171] width 71 height 10
click at [477, 175] on span "https://docs.google.com/spreadsheets/d/1xyyqRR-kx3GHC3c_2z1RF0eT_u1L8hBeIZlL2f_…" at bounding box center [492, 171] width 71 height 10
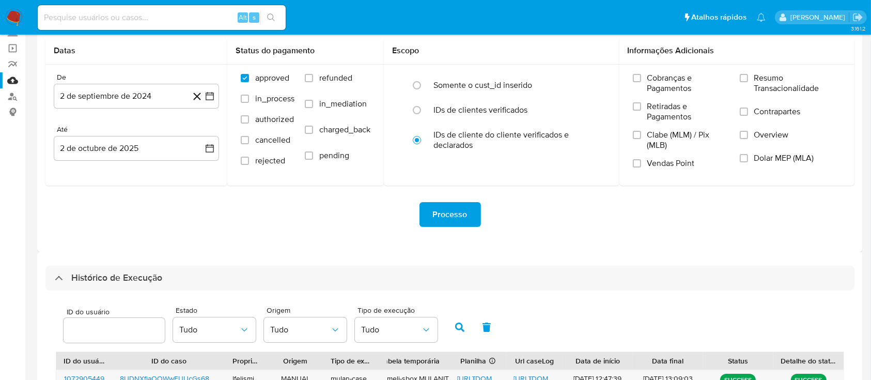
scroll to position [421, 0]
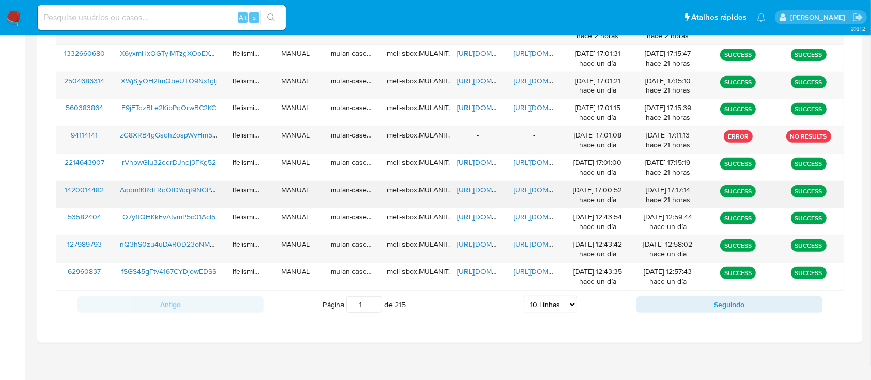
click at [534, 193] on span "https://docs.google.com/document/d/1DFCfhJdfSktxz_K6k-IipdMFKRq_JRDTi0ER7u6dgUM…" at bounding box center [549, 189] width 71 height 10
click at [479, 190] on span "https://docs.google.com/spreadsheets/d/1IVfsWGhv7_lwExqJBHU3NFjurhASGZKa2k2EmhY…" at bounding box center [492, 189] width 71 height 10
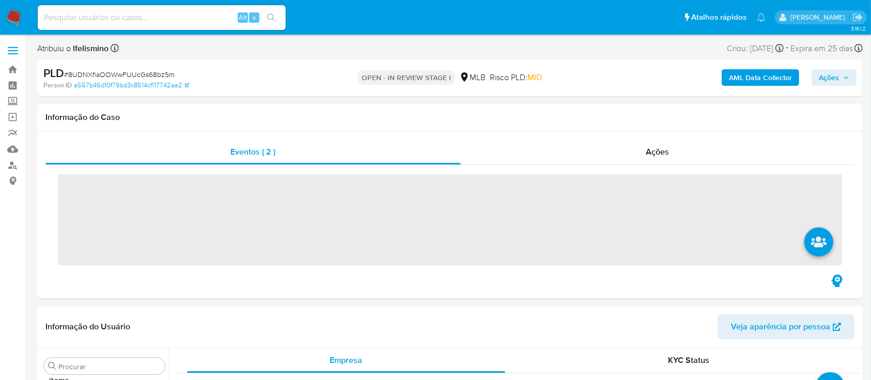
scroll to position [536, 0]
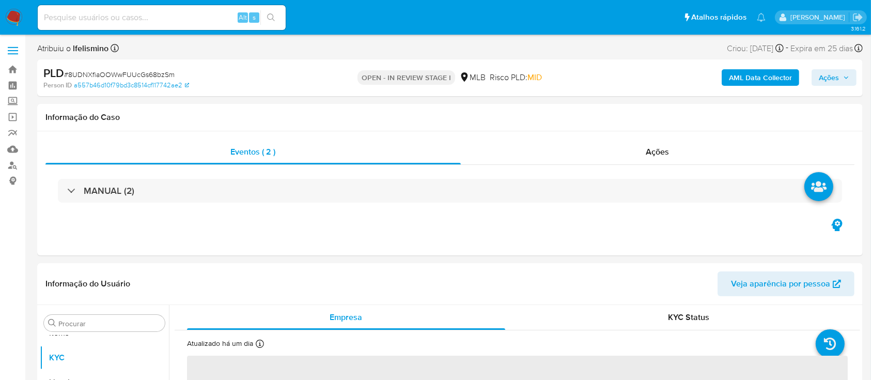
select select "10"
click at [143, 73] on span "# 8UDNXfiaOOWwFUUcGs68bzSm" at bounding box center [119, 74] width 111 height 10
click at [144, 72] on span "# 8UDNXfiaOOWwFUUcGs68bzSm" at bounding box center [119, 74] width 111 height 10
copy span "8UDNXfiaOOWwFUUcGs68bzSm"
click at [98, 19] on input at bounding box center [162, 17] width 248 height 13
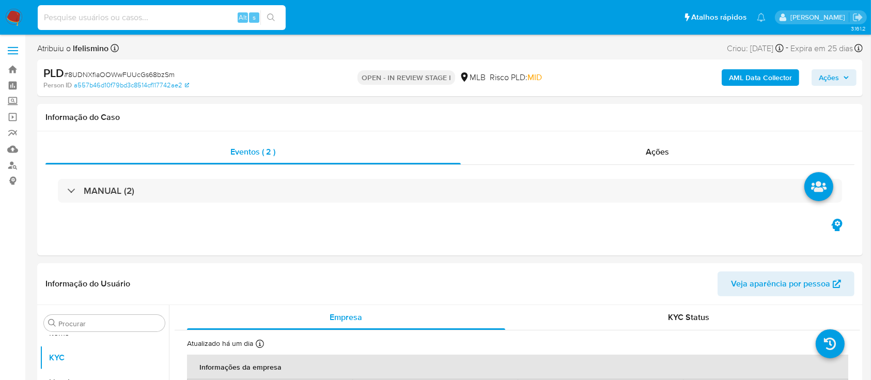
paste input "AqqmfKRdLRqOfDYqqt9NGPn0"
type input "AqqmfKRdLRqOfDYqqt9NGPn0"
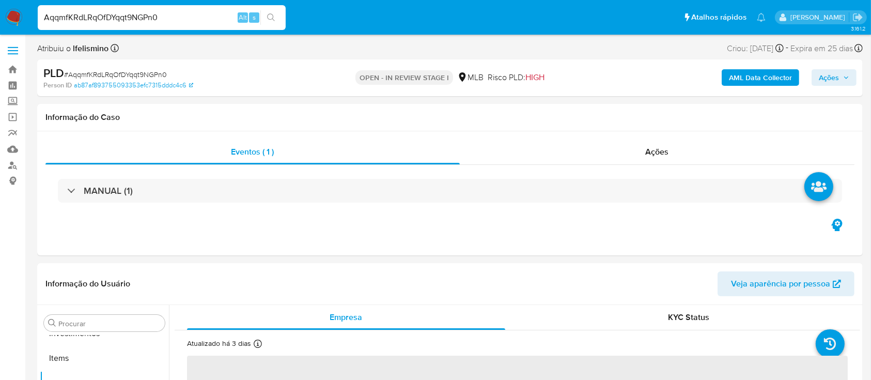
scroll to position [536, 0]
select select "10"
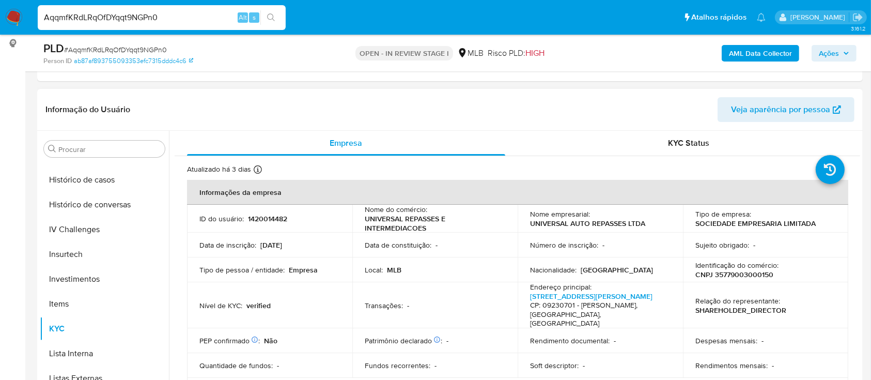
scroll to position [260, 0]
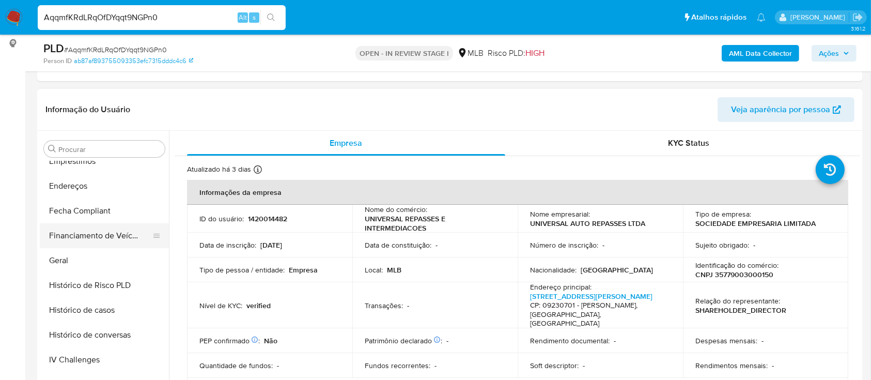
click at [99, 239] on button "Financiamento de Veículos" at bounding box center [100, 235] width 121 height 25
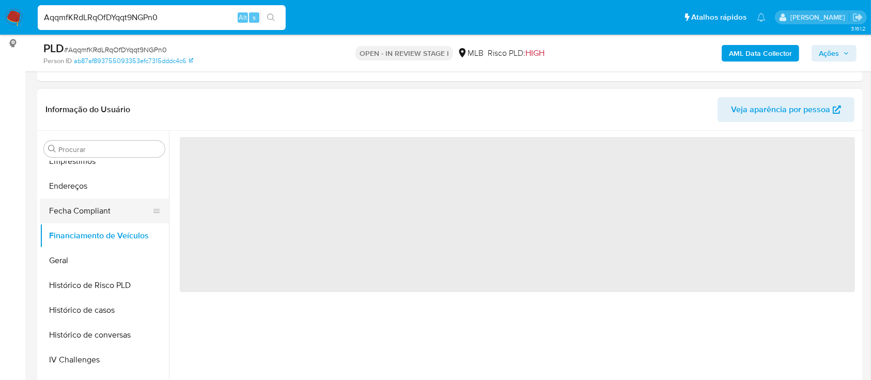
drag, startPoint x: 93, startPoint y: 257, endPoint x: 146, endPoint y: 217, distance: 66.9
click at [93, 257] on button "Geral" at bounding box center [104, 260] width 129 height 25
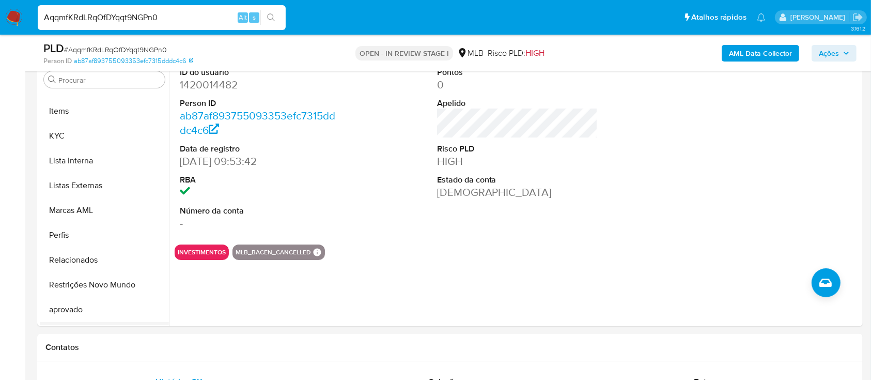
scroll to position [536, 0]
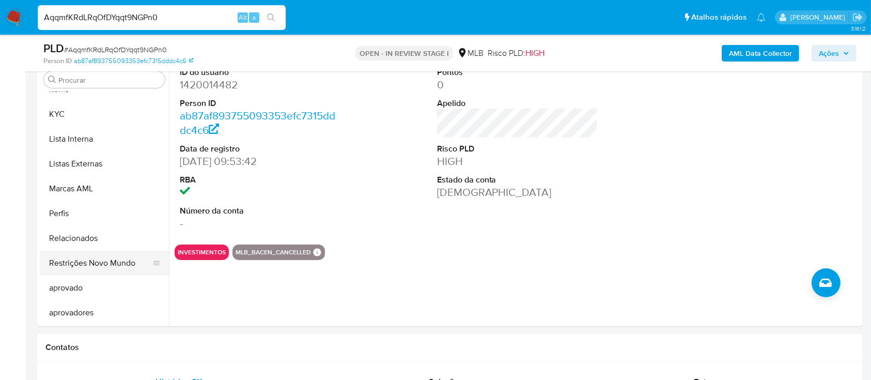
click at [127, 253] on button "Restrições Novo Mundo" at bounding box center [100, 263] width 121 height 25
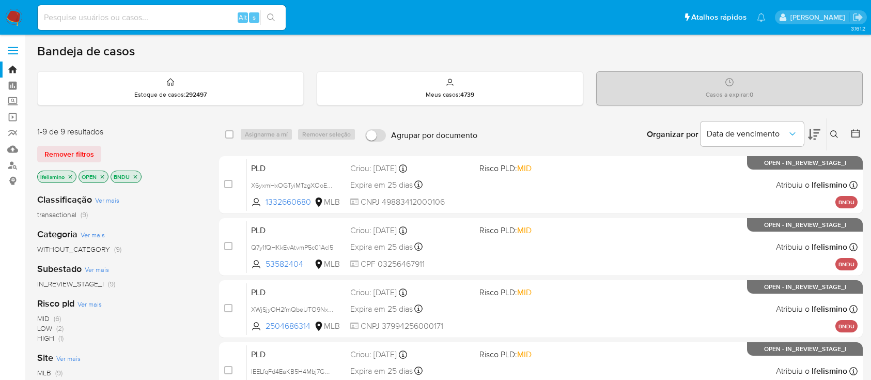
scroll to position [410, 0]
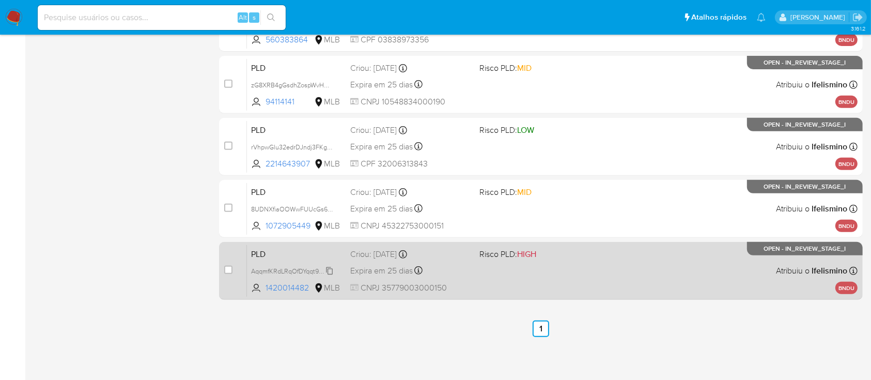
click at [309, 271] on span "AqqmfKRdLRqOfDYqqt9NGPn0" at bounding box center [295, 270] width 88 height 11
